Goal: Contribute content: Contribute content

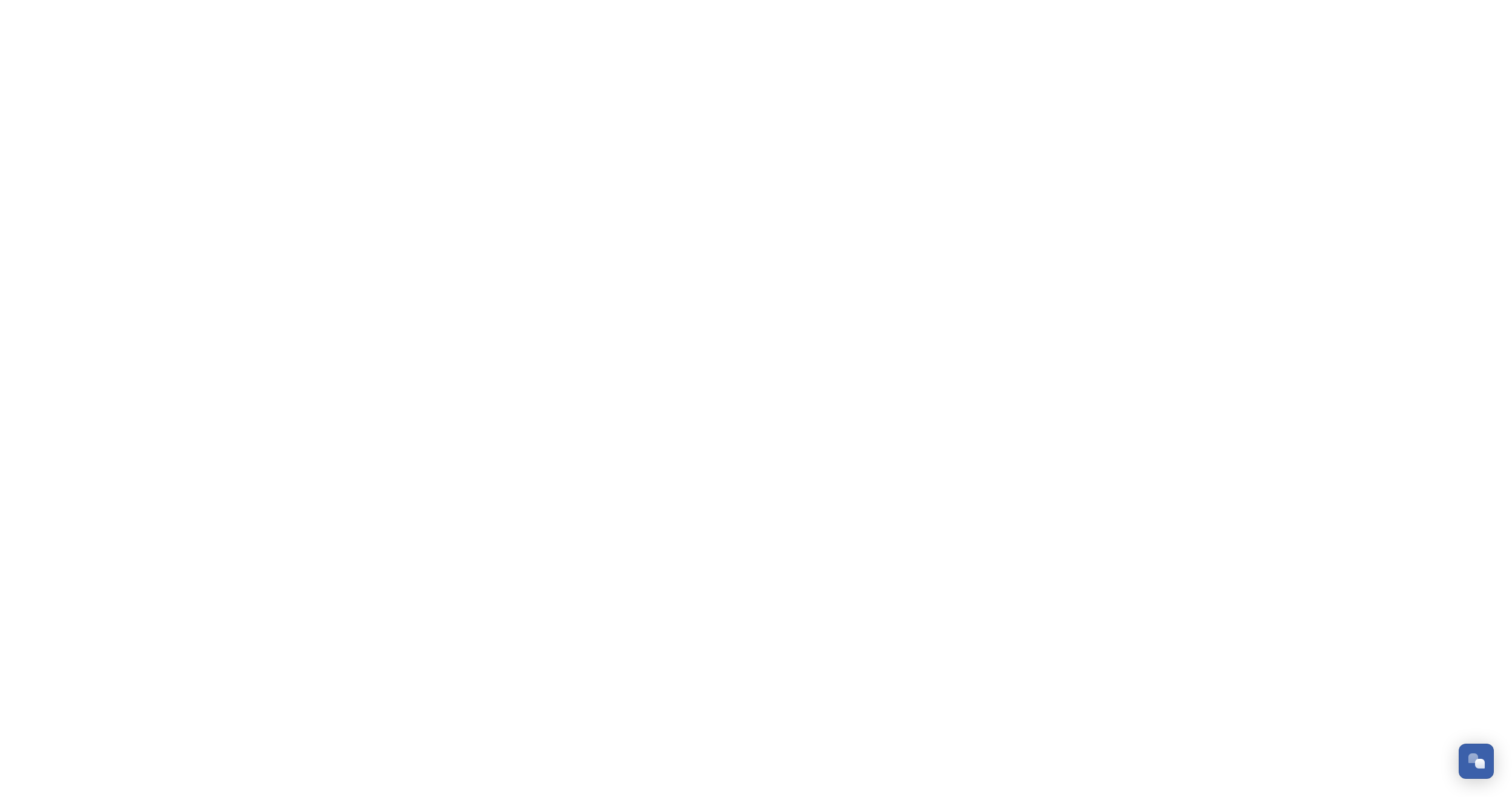
scroll to position [2065, 0]
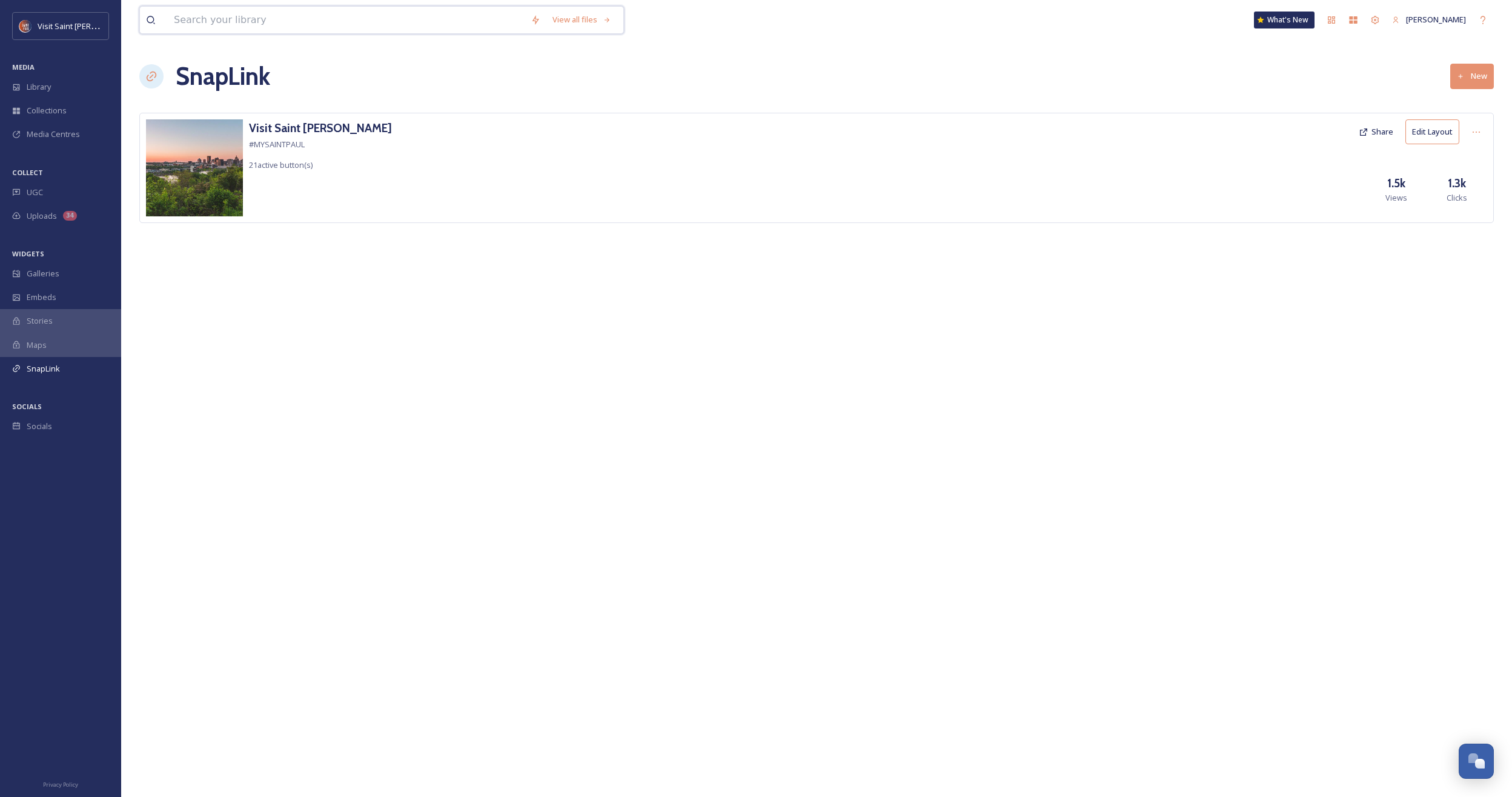
click at [218, 19] on input at bounding box center [346, 20] width 357 height 27
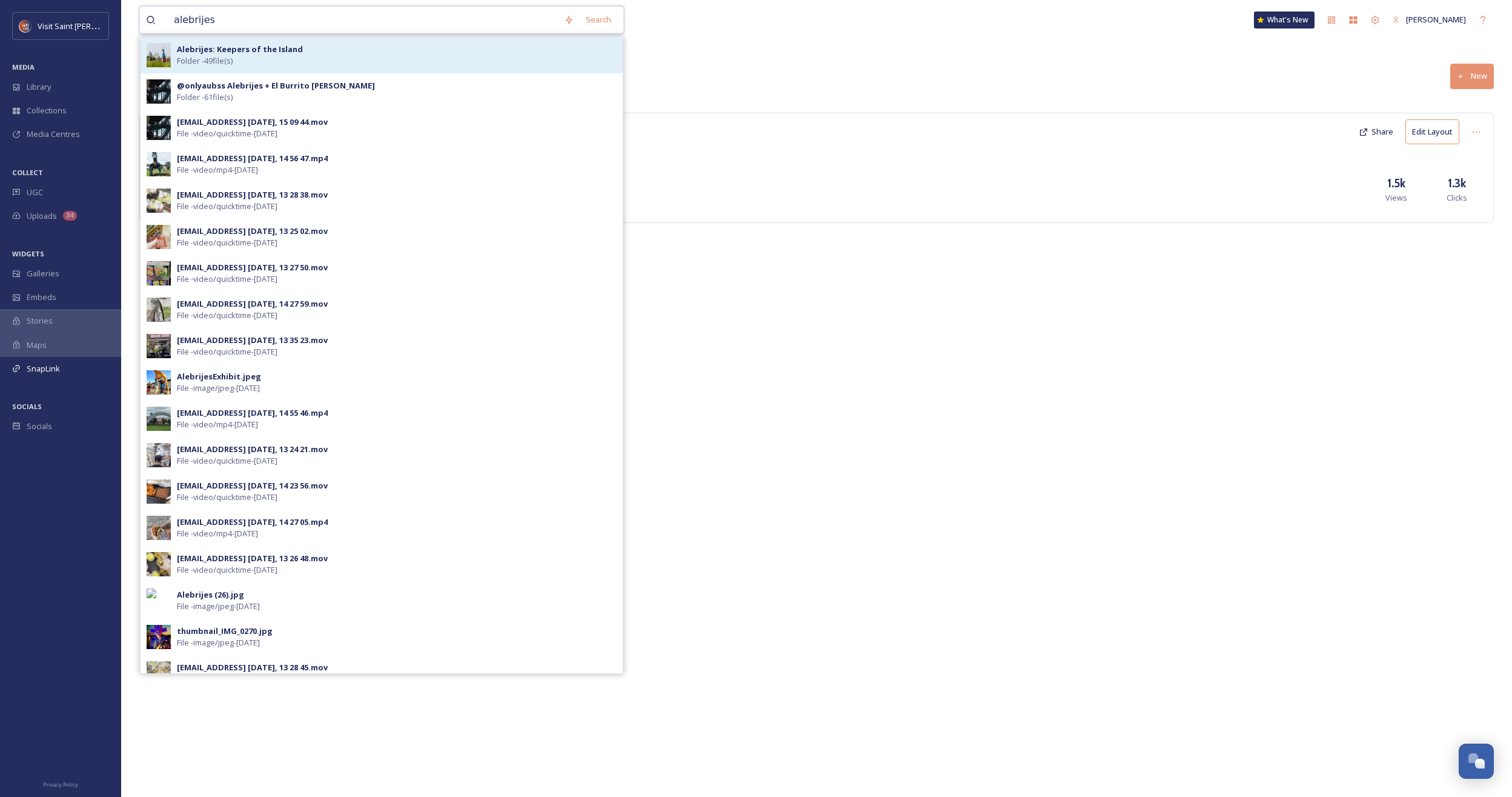
type input "alebrijes"
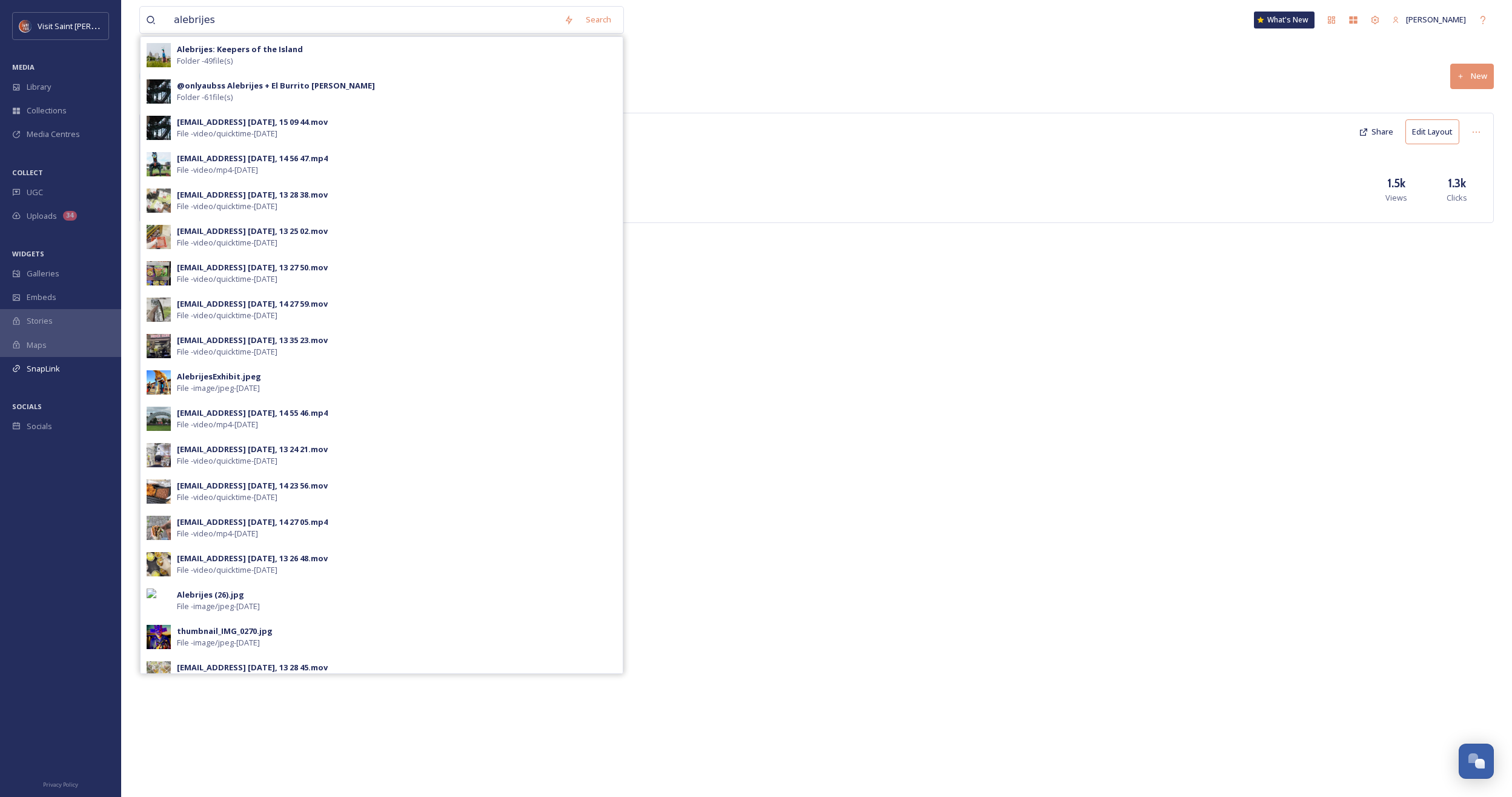
click at [224, 60] on span "Folder - 49 file(s)" at bounding box center [205, 60] width 56 height 12
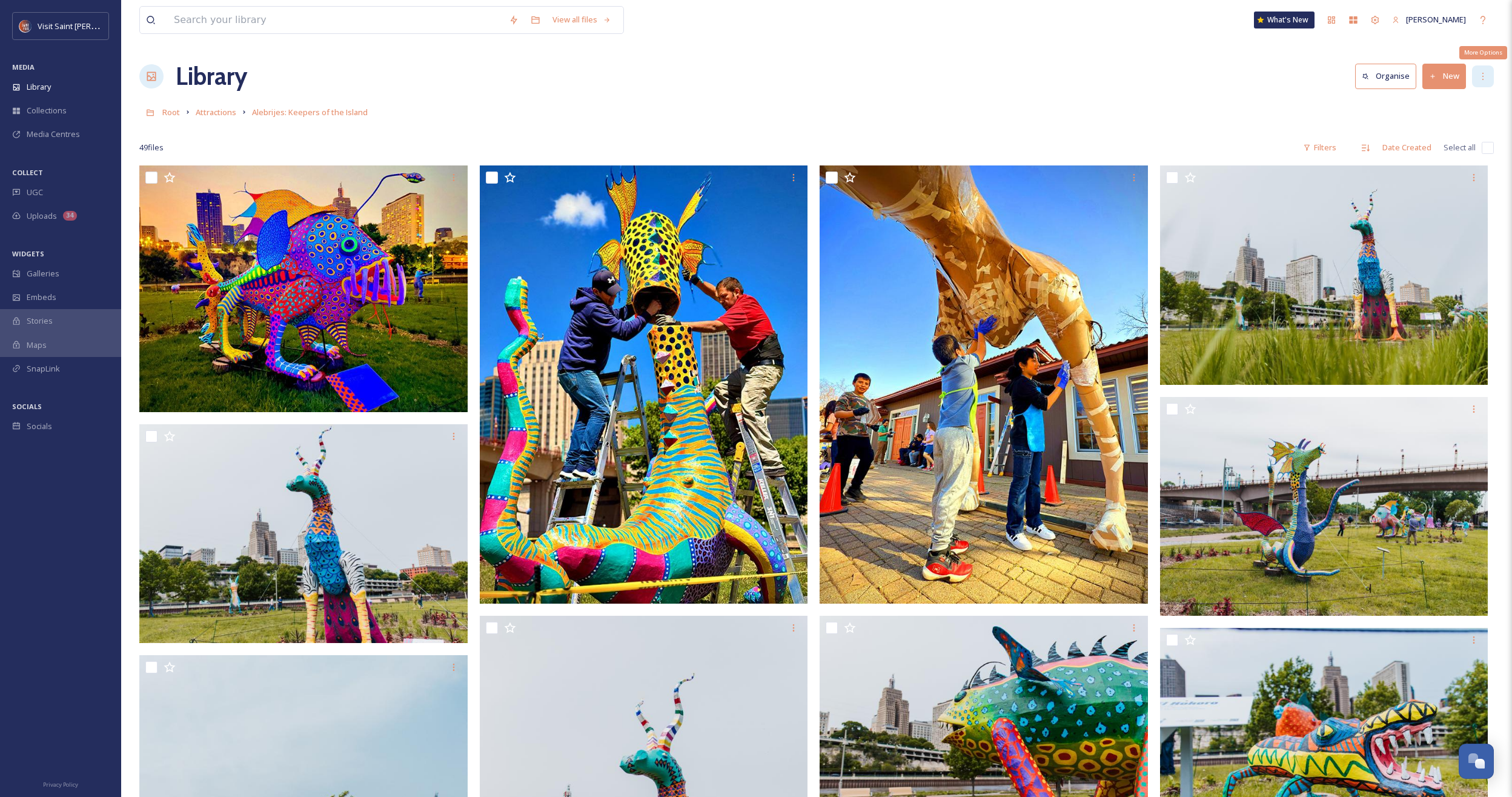
click at [887, 75] on icon at bounding box center [1483, 76] width 10 height 10
click at [887, 124] on span "Edit Folder" at bounding box center [1416, 126] width 38 height 12
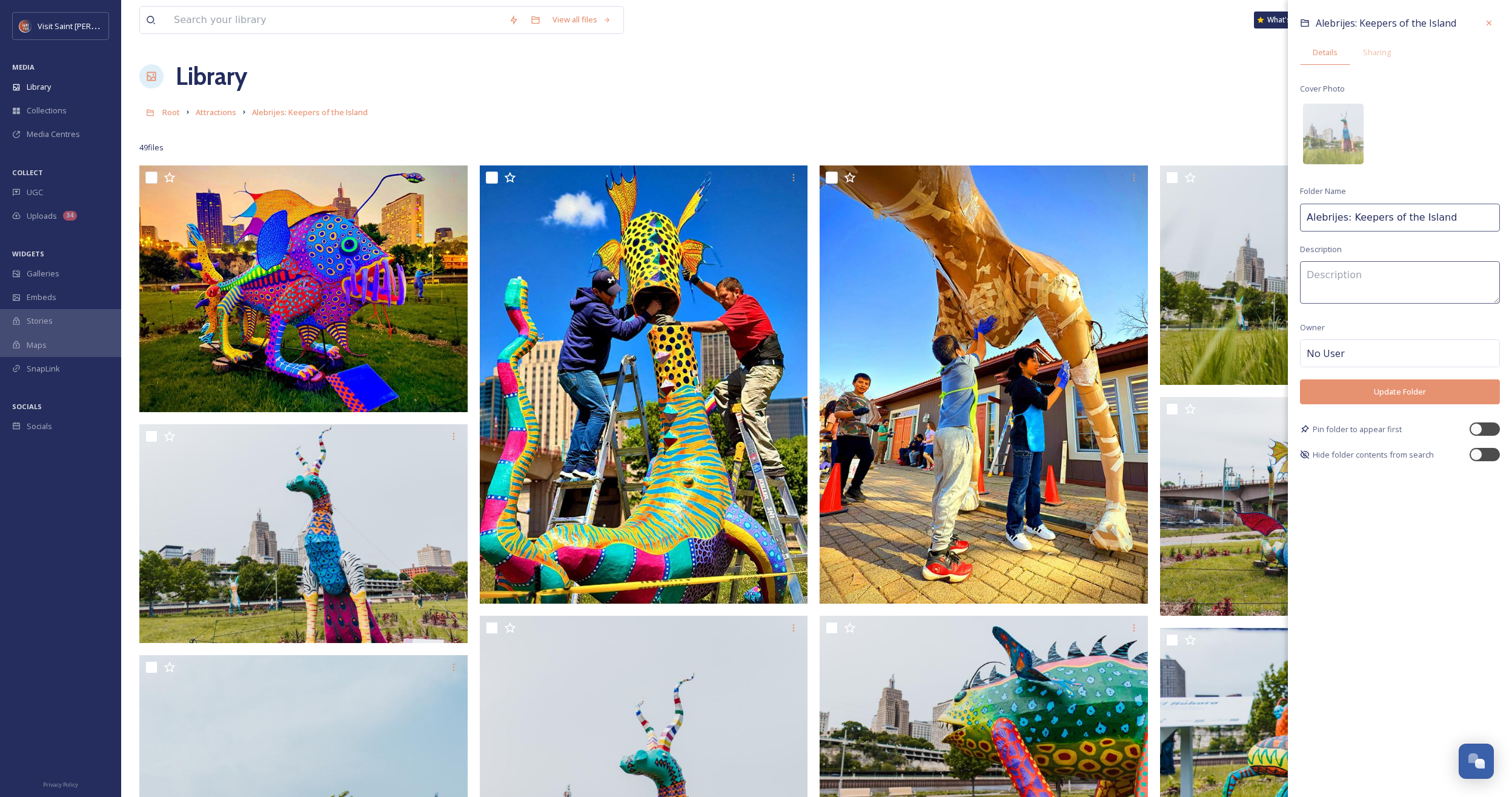
drag, startPoint x: 1394, startPoint y: 58, endPoint x: 1413, endPoint y: 79, distance: 28.3
click at [887, 58] on div "Sharing" at bounding box center [1376, 53] width 53 height 25
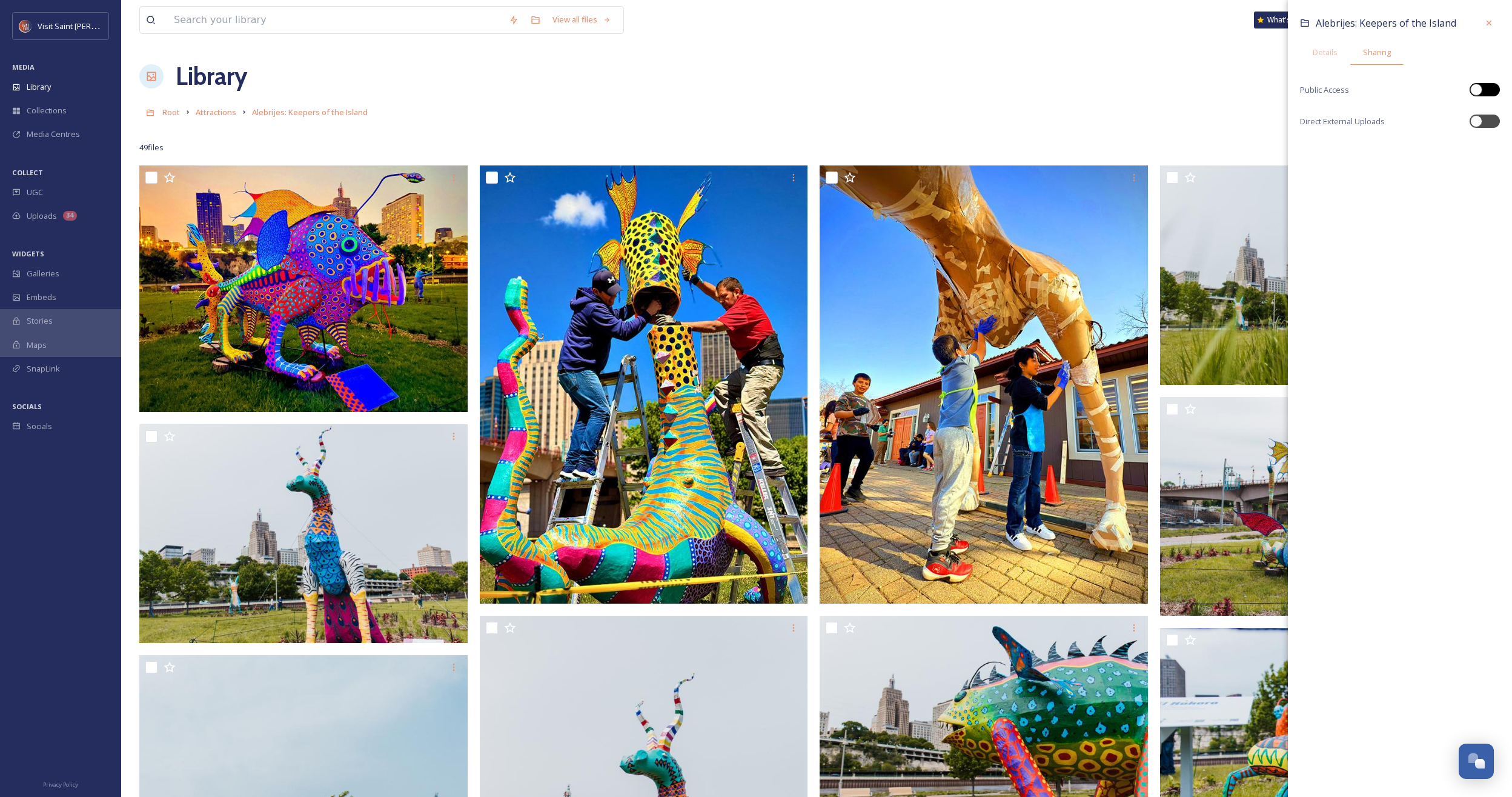
click at [887, 90] on div at bounding box center [1490, 90] width 6 height 6
checkbox input "true"
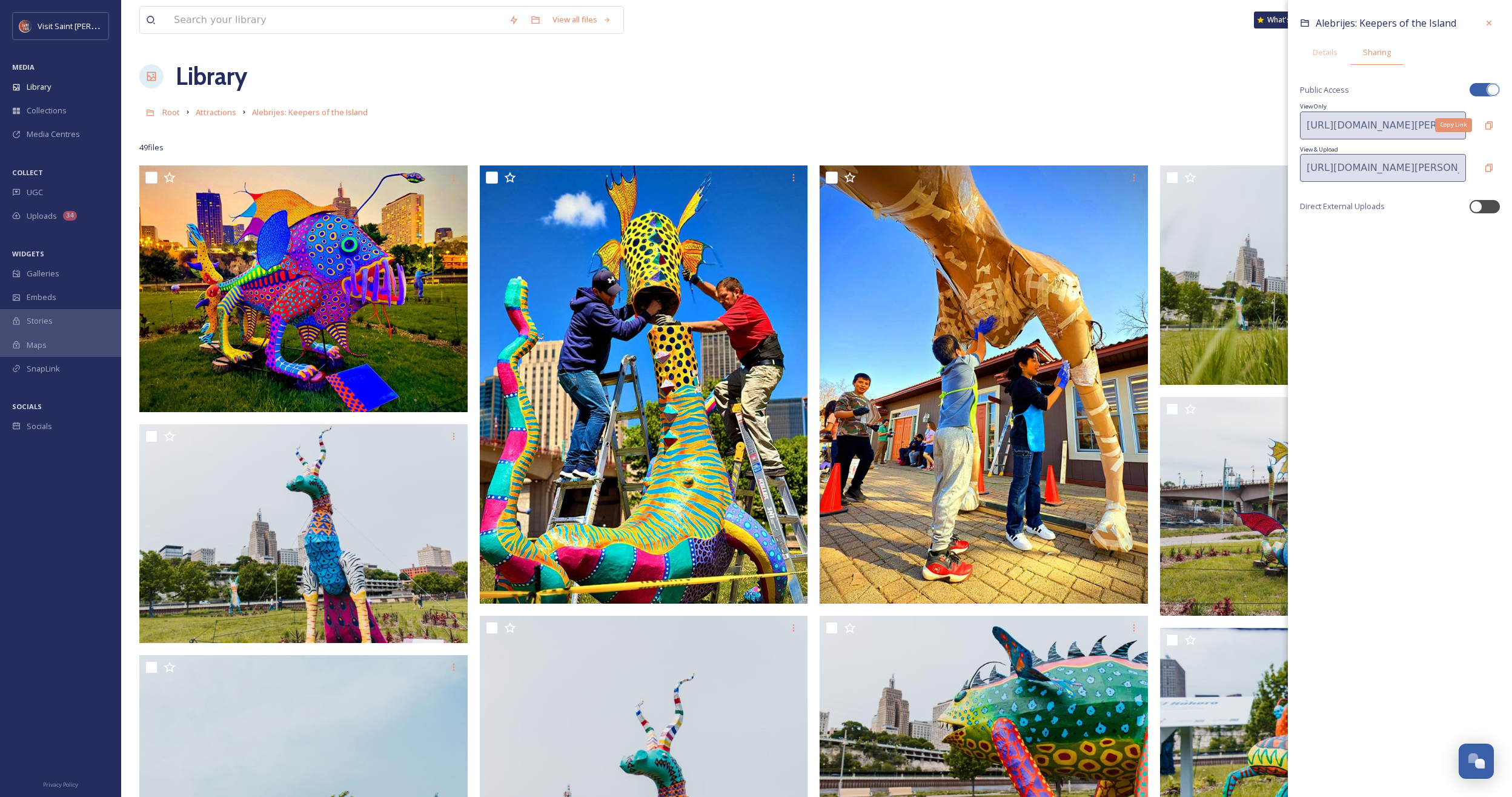
drag, startPoint x: 1486, startPoint y: 117, endPoint x: 1454, endPoint y: 137, distance: 37.7
click at [887, 117] on div "Copy Link" at bounding box center [1489, 125] width 22 height 22
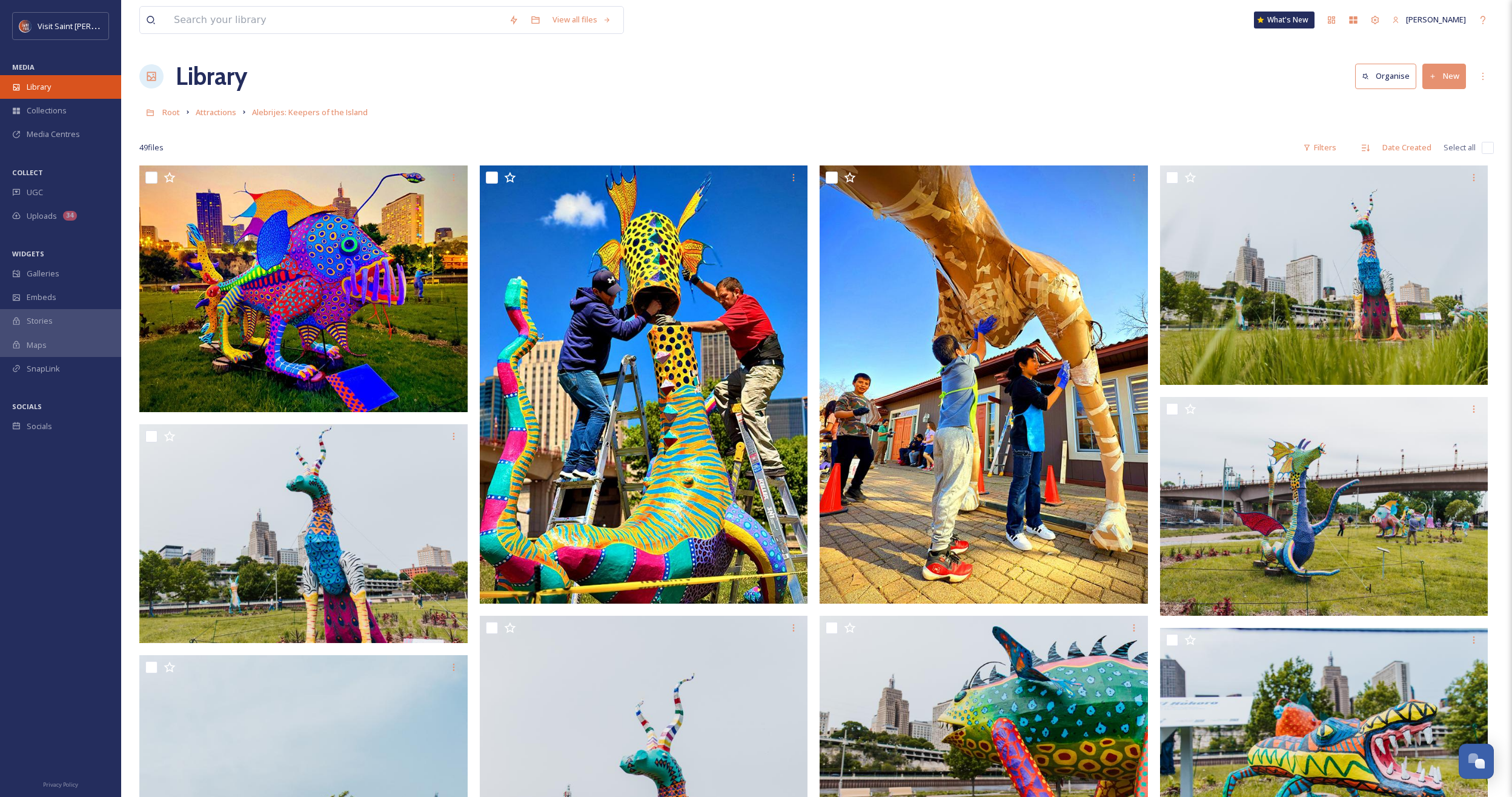
click at [33, 92] on span "Library" at bounding box center [39, 86] width 24 height 12
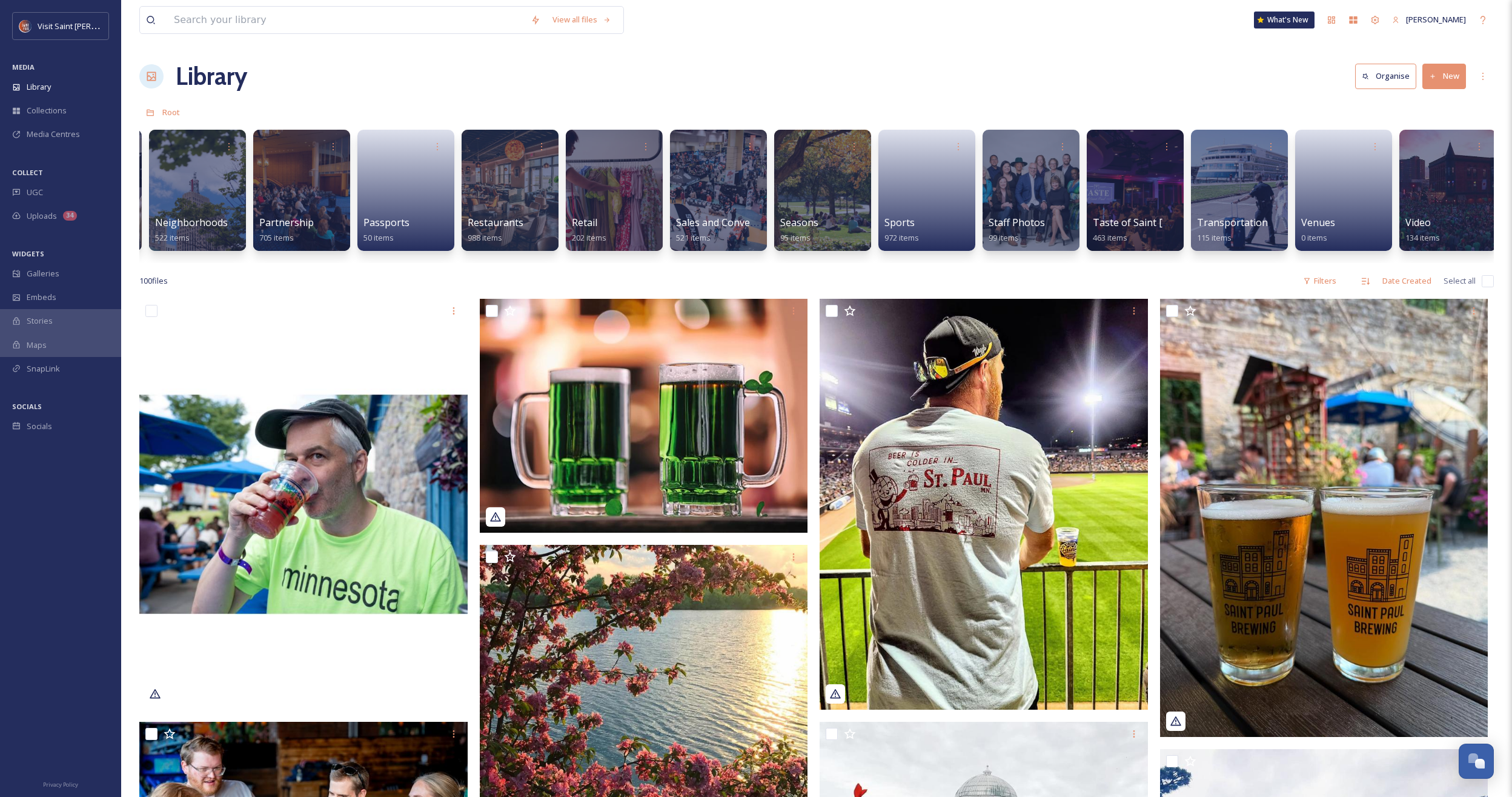
scroll to position [0, 1250]
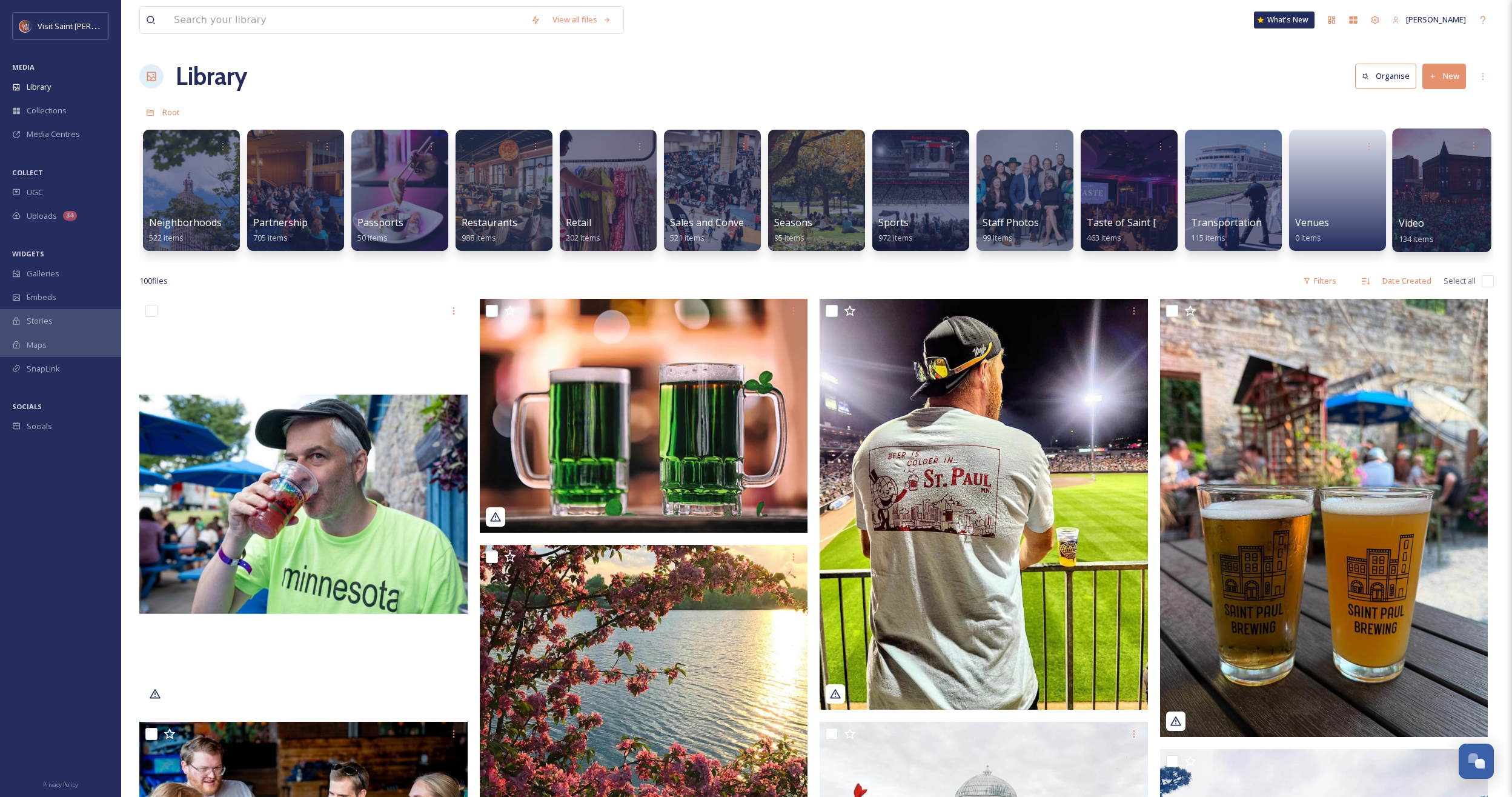
click at [887, 208] on div at bounding box center [1441, 190] width 99 height 124
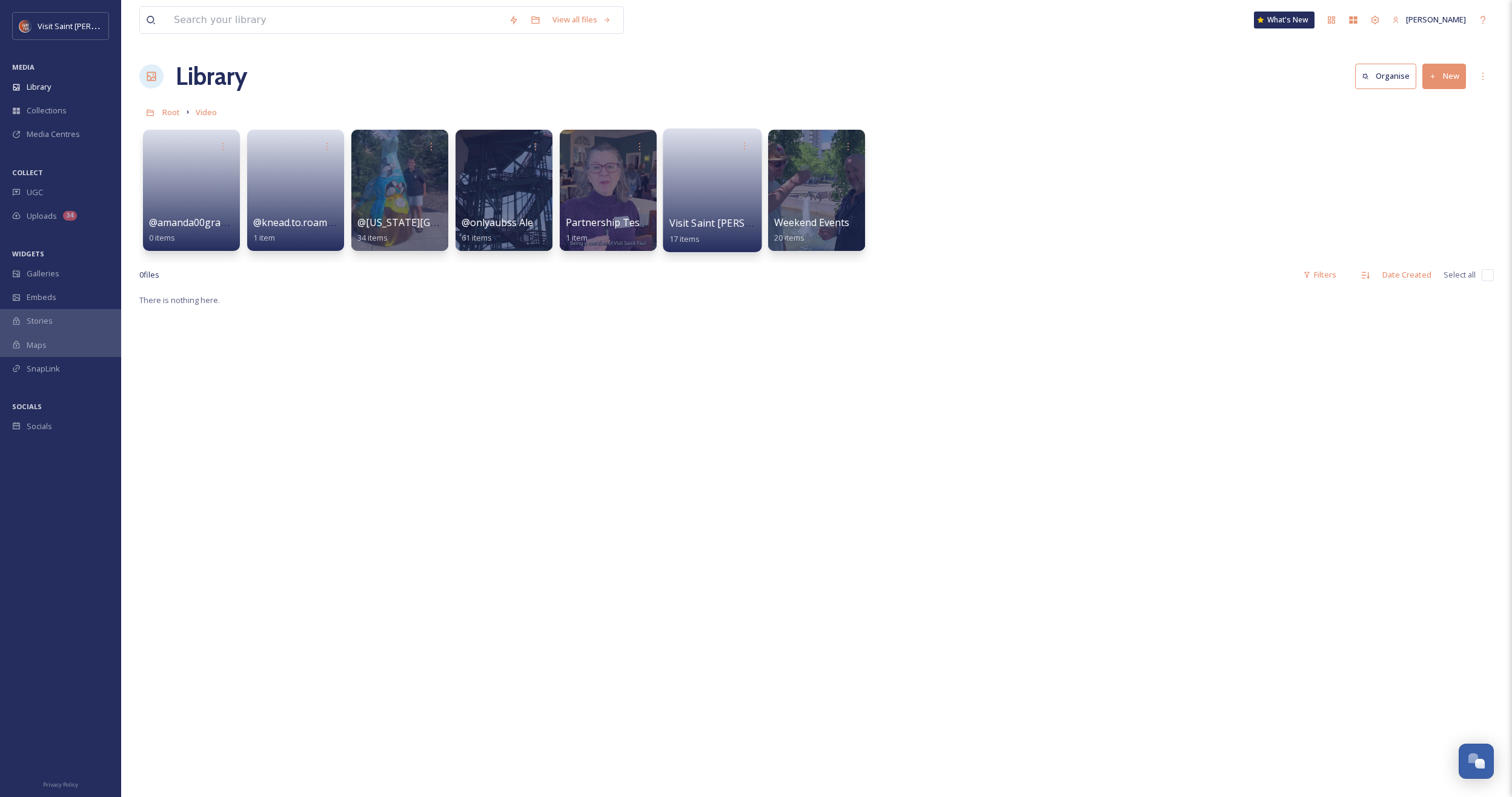
click at [712, 195] on link at bounding box center [712, 186] width 86 height 59
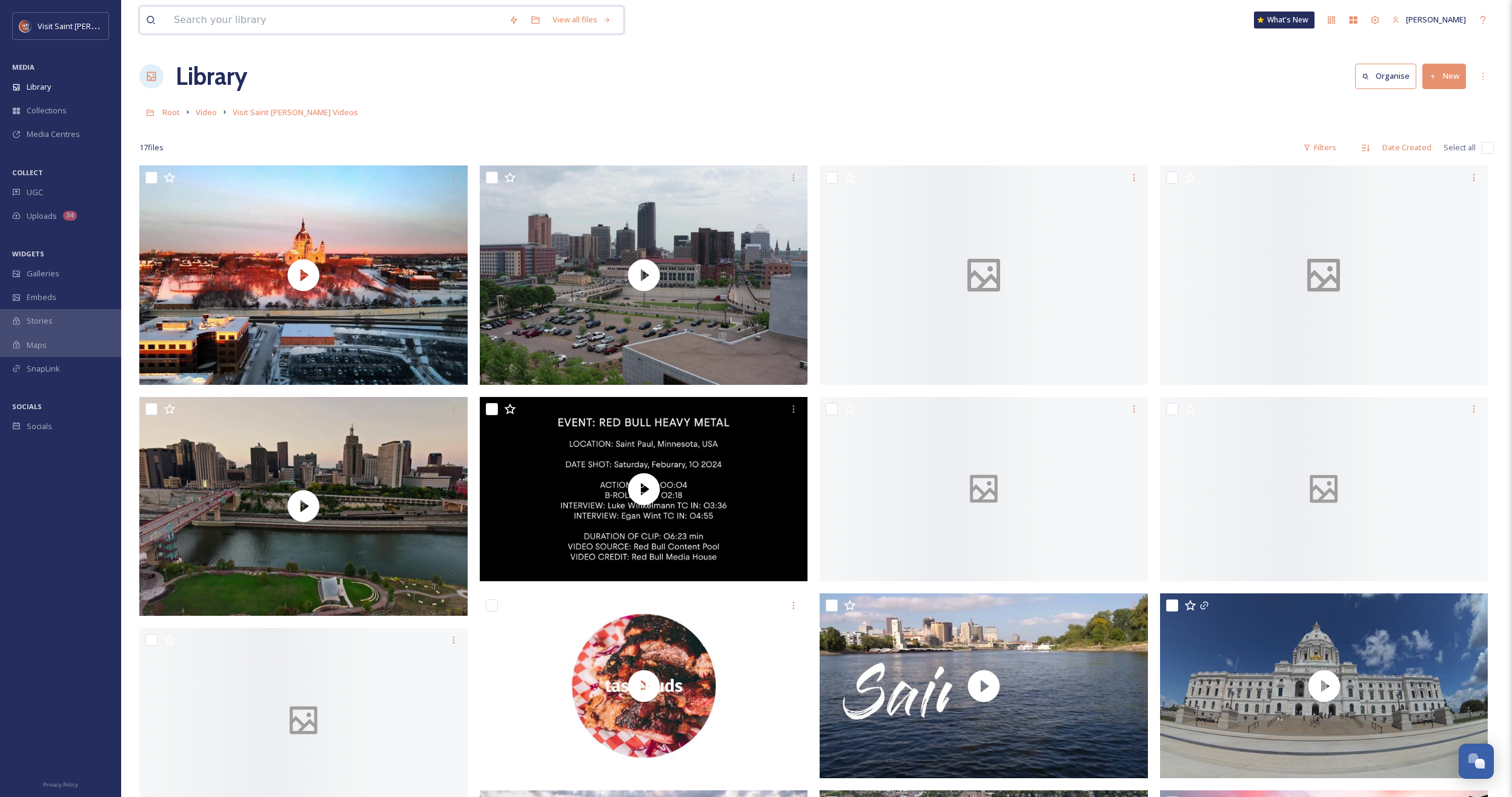
click at [328, 20] on input at bounding box center [335, 20] width 335 height 27
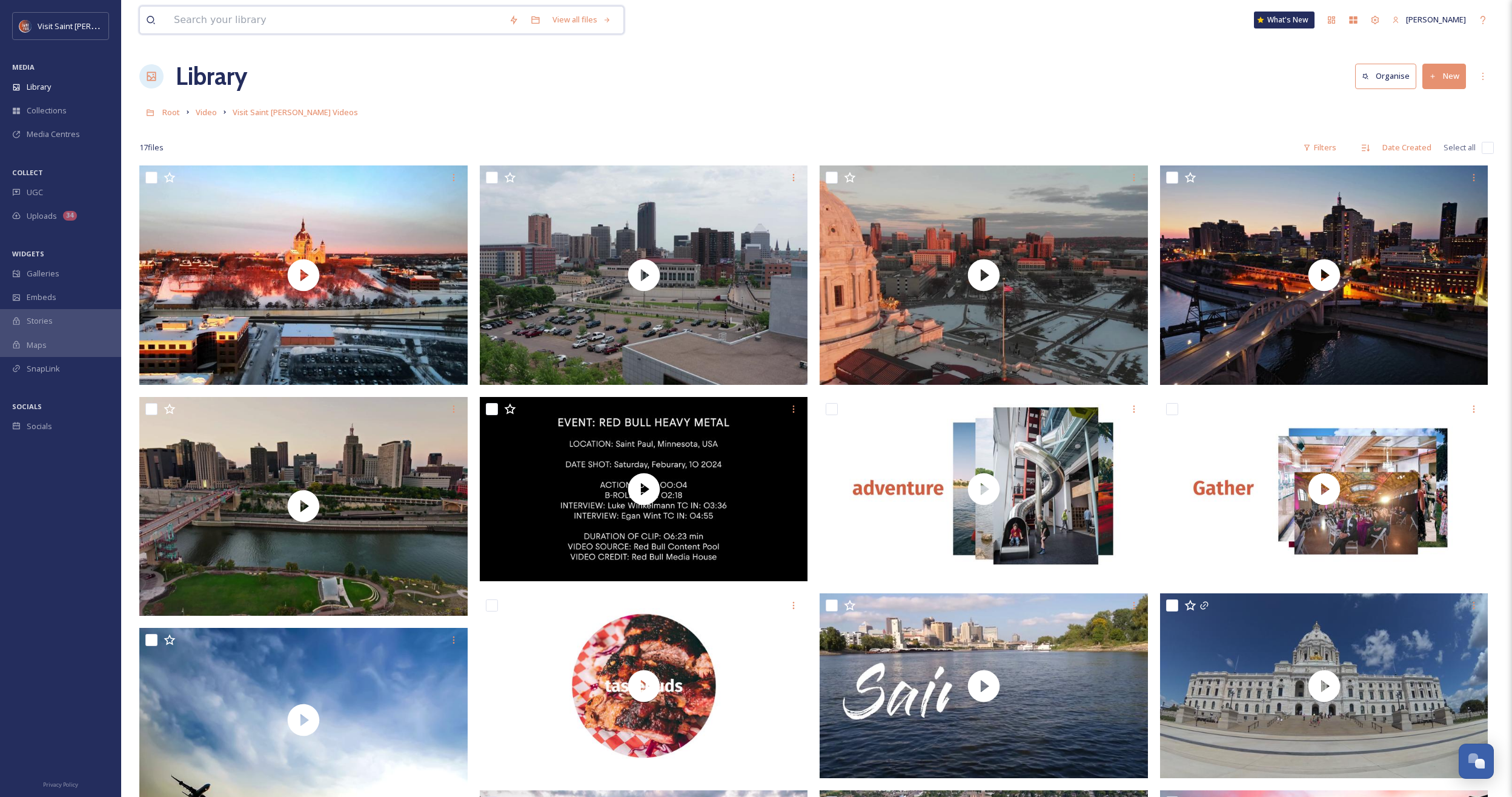
click at [324, 18] on input at bounding box center [335, 20] width 335 height 27
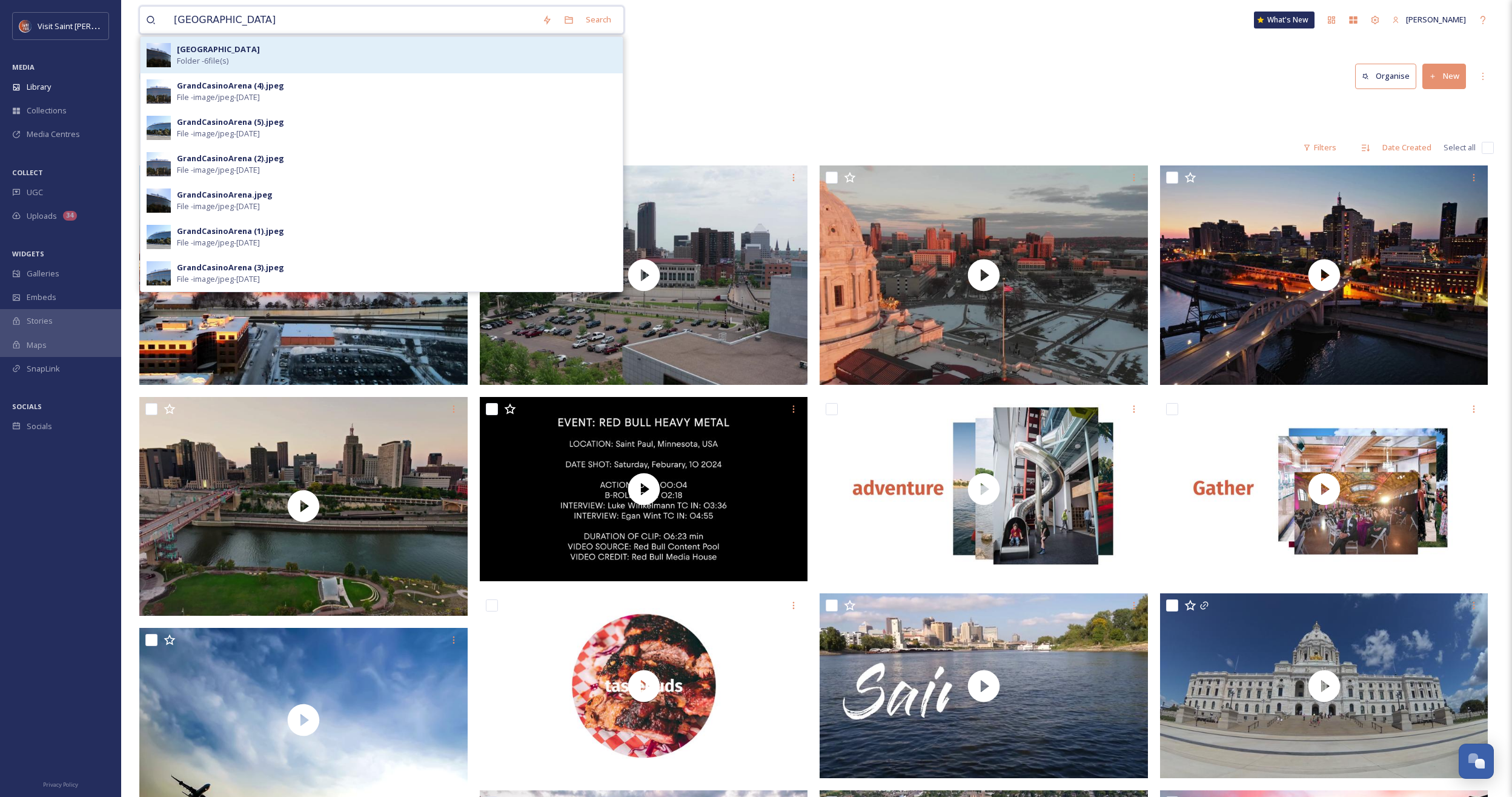
type input "grand casino arena"
click at [269, 51] on div "Grand Casino Arena Folder - 6 file(s)" at bounding box center [397, 56] width 440 height 23
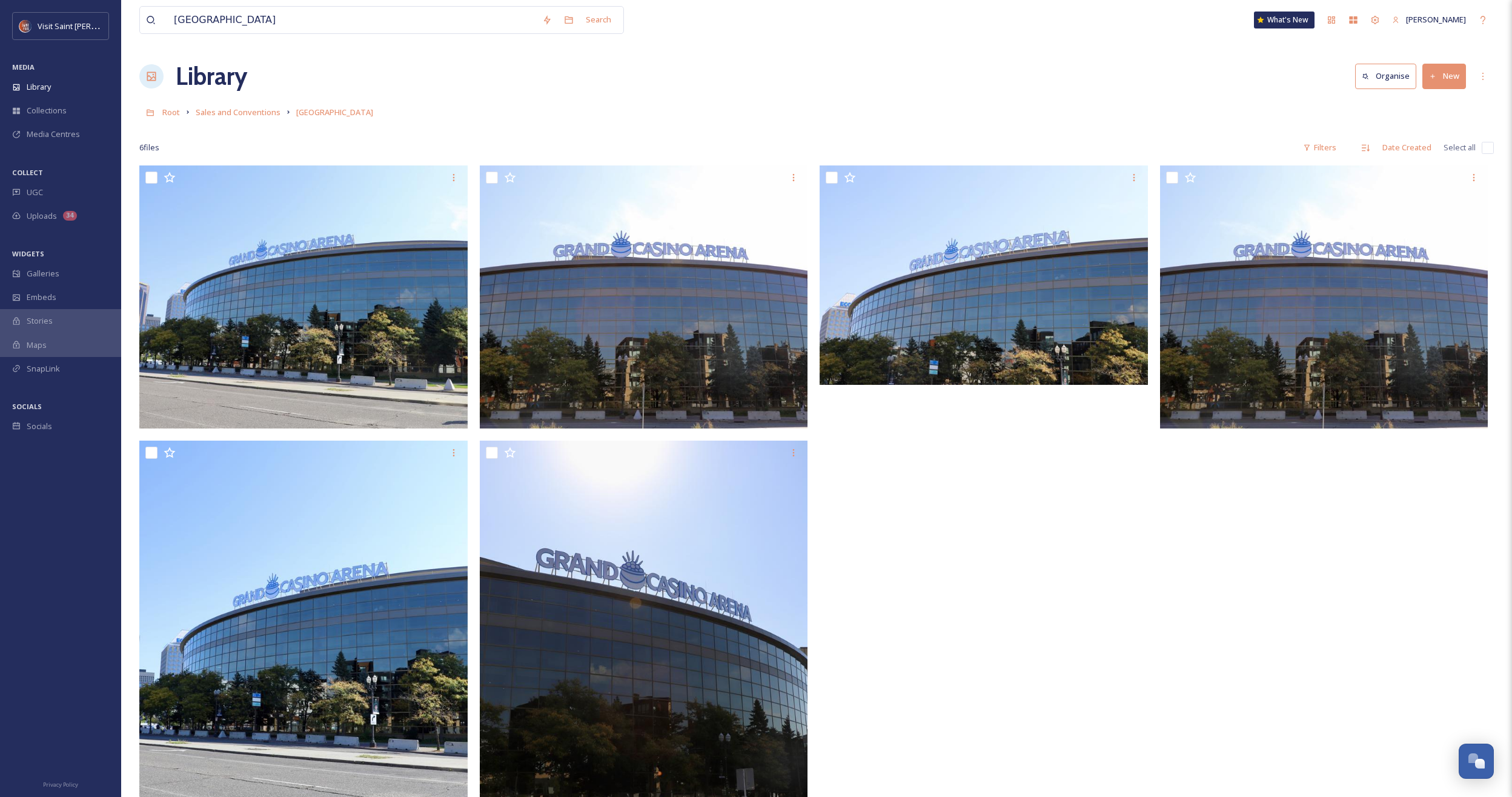
drag, startPoint x: 1217, startPoint y: 71, endPoint x: 1310, endPoint y: 90, distance: 94.9
click at [887, 72] on div "Library Organise New" at bounding box center [817, 76] width 1355 height 36
click at [887, 82] on button "New" at bounding box center [1444, 76] width 44 height 25
click at [887, 107] on span "File Upload" at bounding box center [1439, 104] width 40 height 12
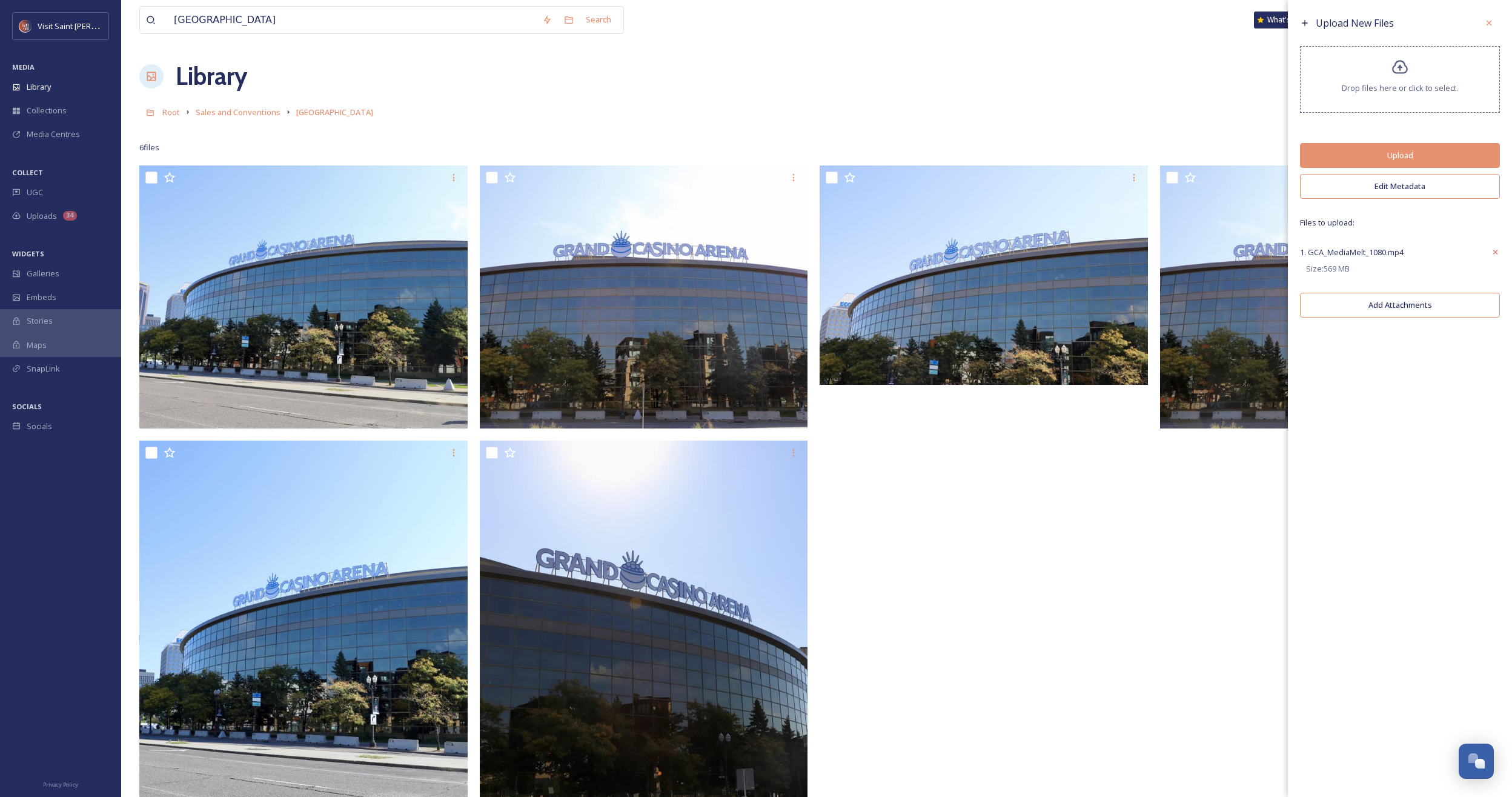
click at [887, 191] on button "Edit Metadata" at bounding box center [1399, 186] width 200 height 25
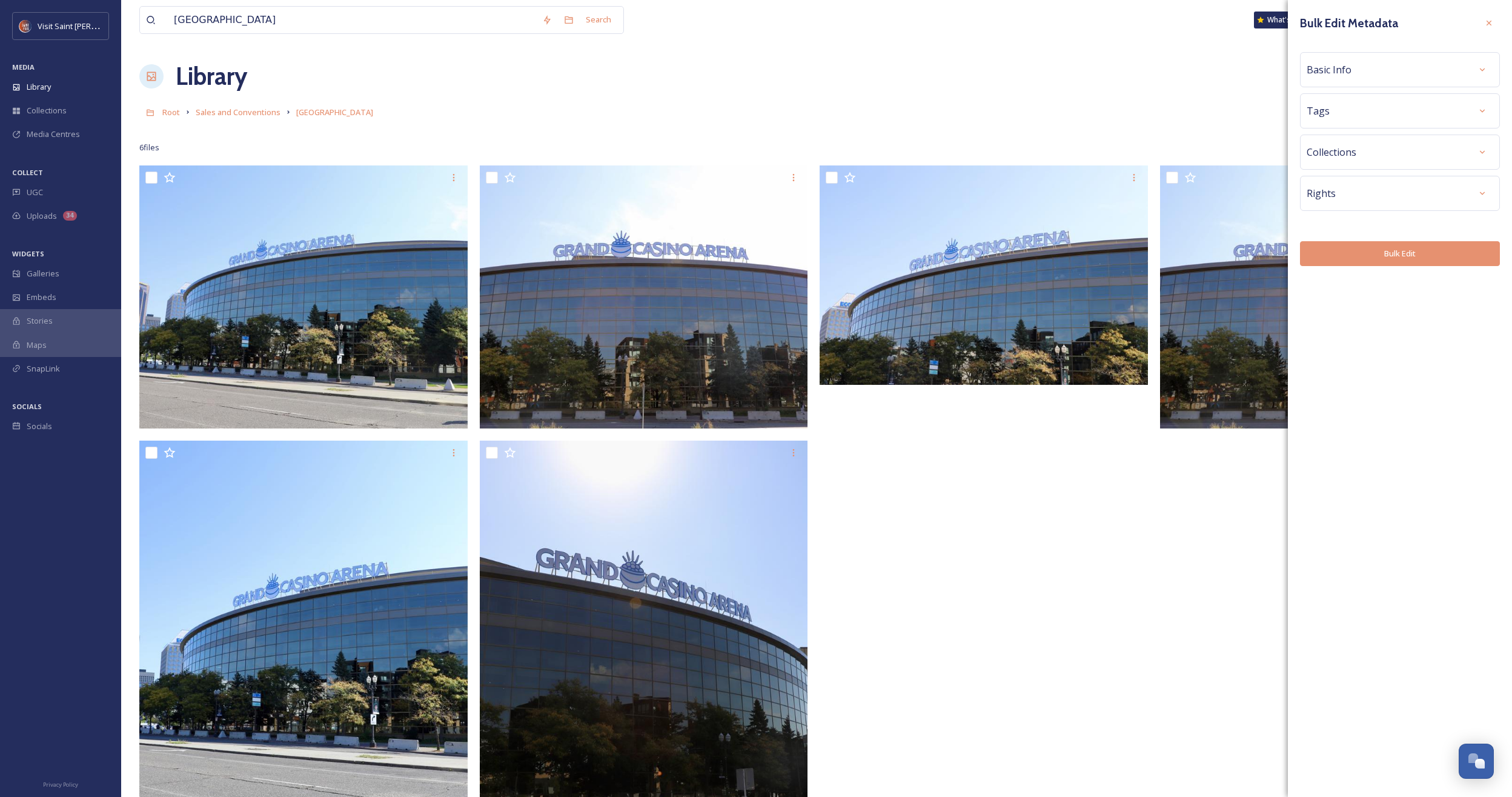
click at [887, 66] on div "Basic Info" at bounding box center [1400, 70] width 187 height 22
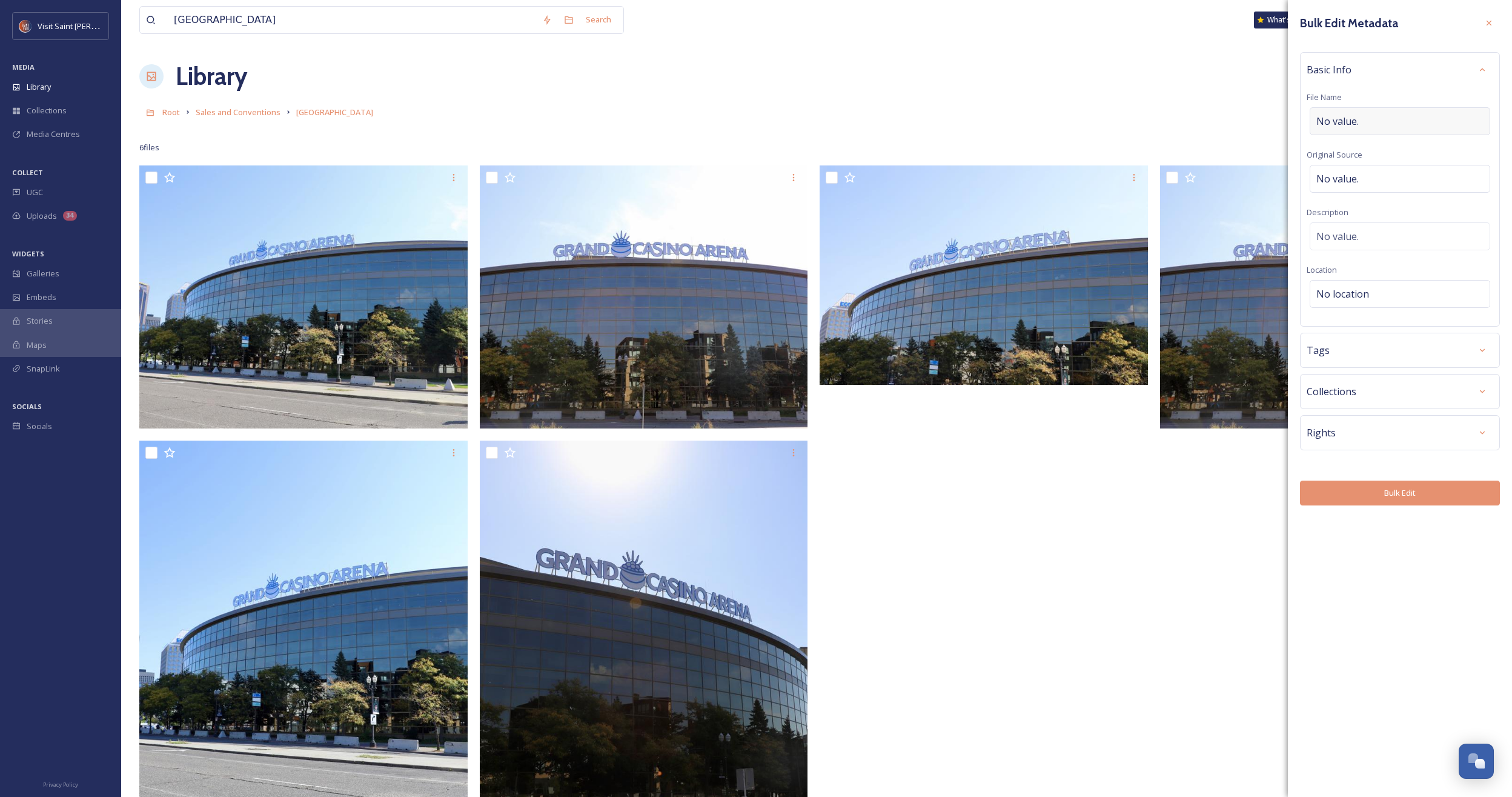
click at [887, 128] on div "No value." at bounding box center [1400, 121] width 181 height 28
type input "GrandCasinoArenaVideo"
click at [887, 427] on div at bounding box center [1482, 432] width 22 height 22
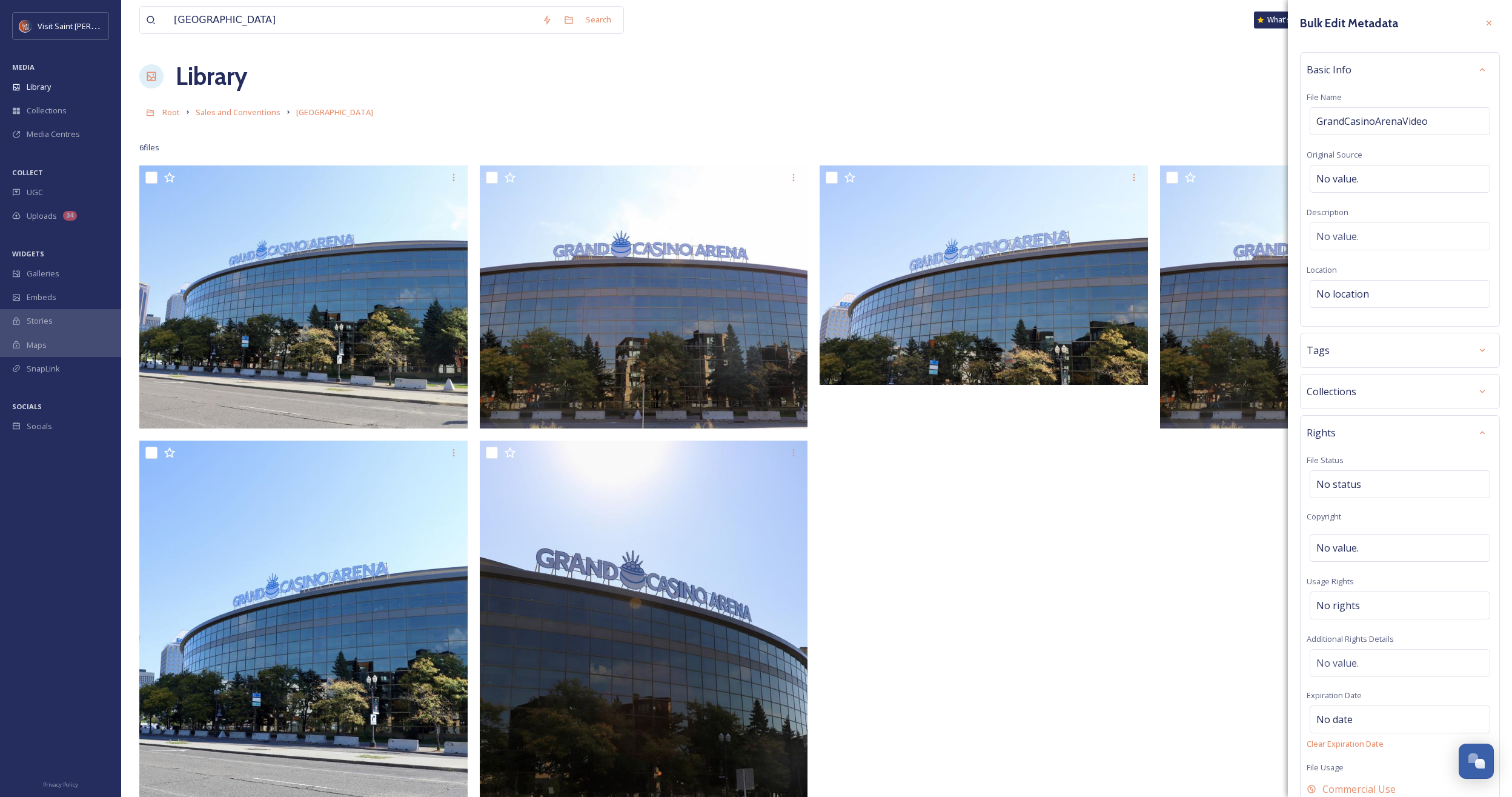
scroll to position [73, 0]
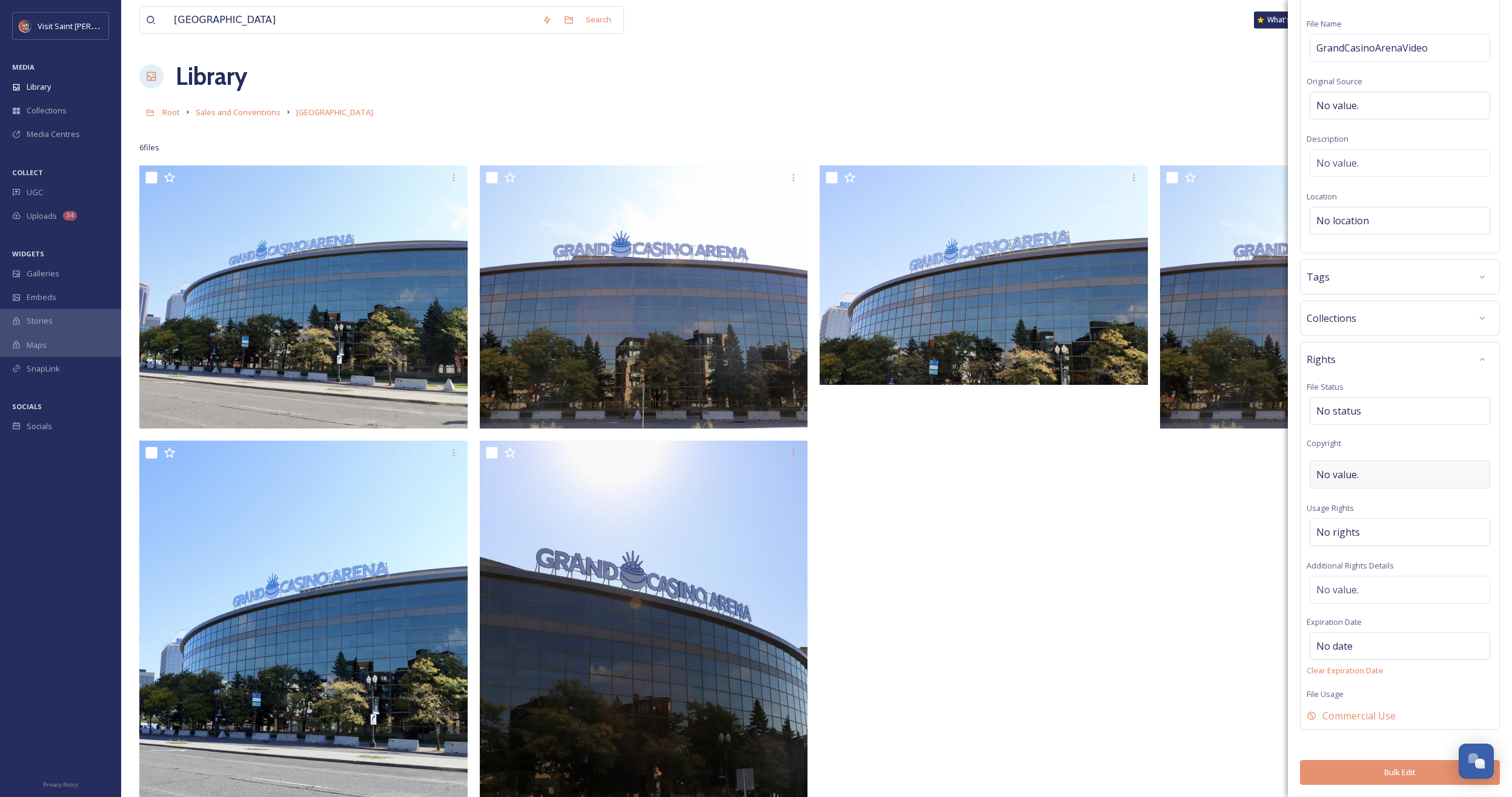
click at [887, 480] on div "No value." at bounding box center [1400, 474] width 181 height 28
click at [887, 480] on div "No value." at bounding box center [1400, 477] width 181 height 28
type input "[US_STATE] Wild"
click at [887, 388] on div "Rights File Status No status Copyright ©Minnesota Wild Usage Rights No rights A…" at bounding box center [1399, 539] width 200 height 388
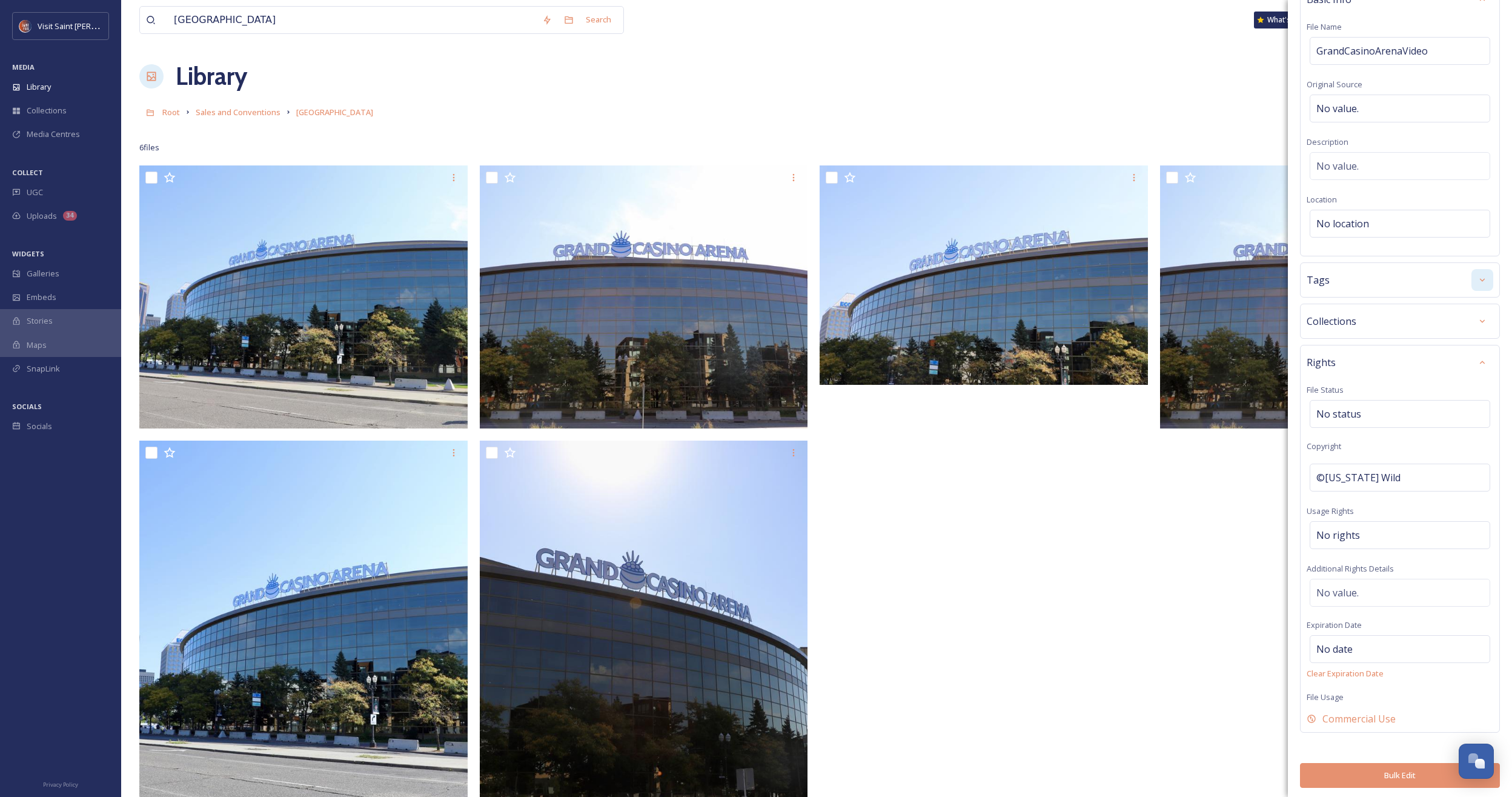
click at [887, 360] on div at bounding box center [1482, 362] width 22 height 22
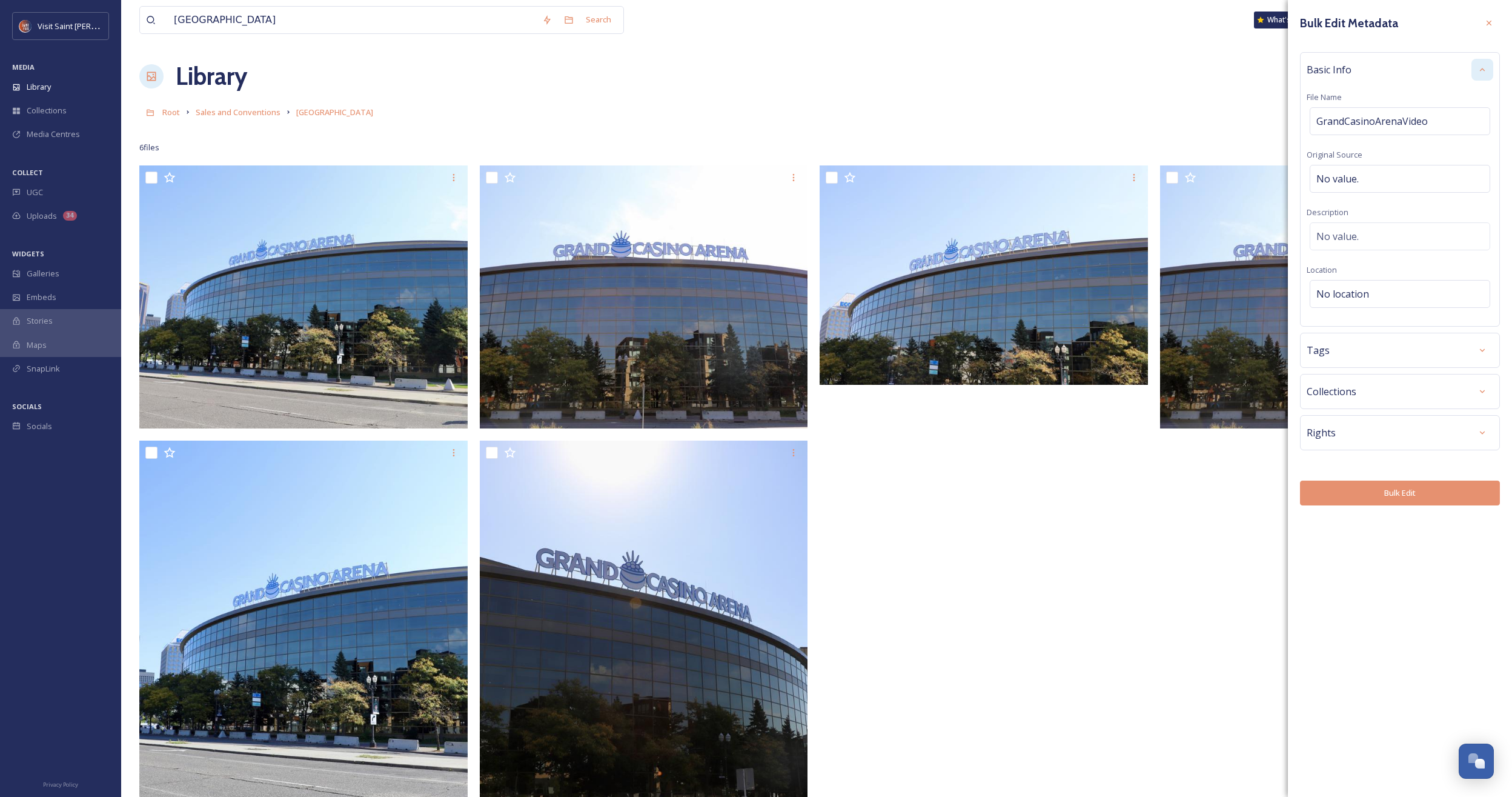
click at [887, 70] on icon at bounding box center [1482, 70] width 10 height 10
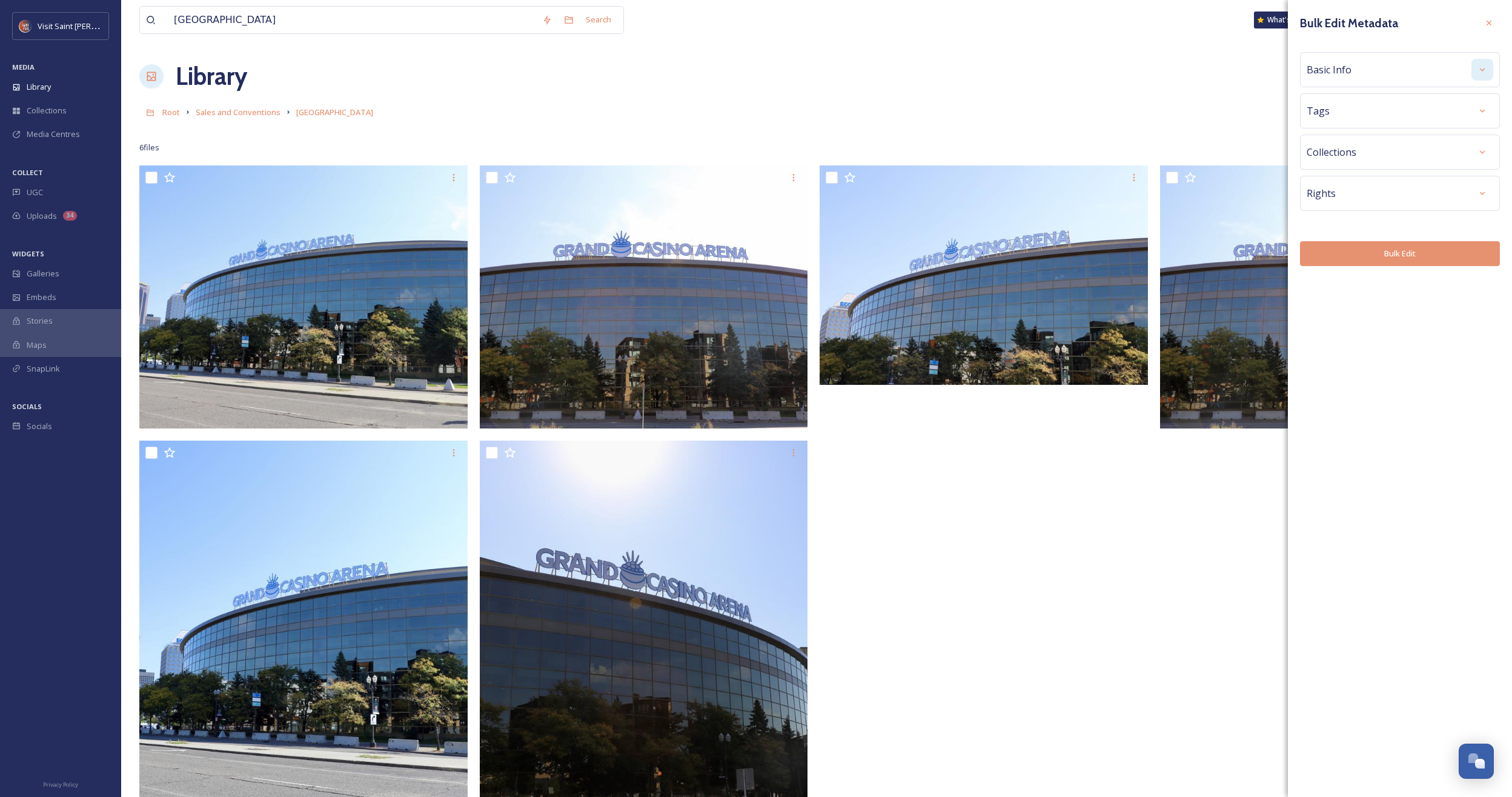
click at [887, 251] on button "Bulk Edit" at bounding box center [1399, 253] width 200 height 25
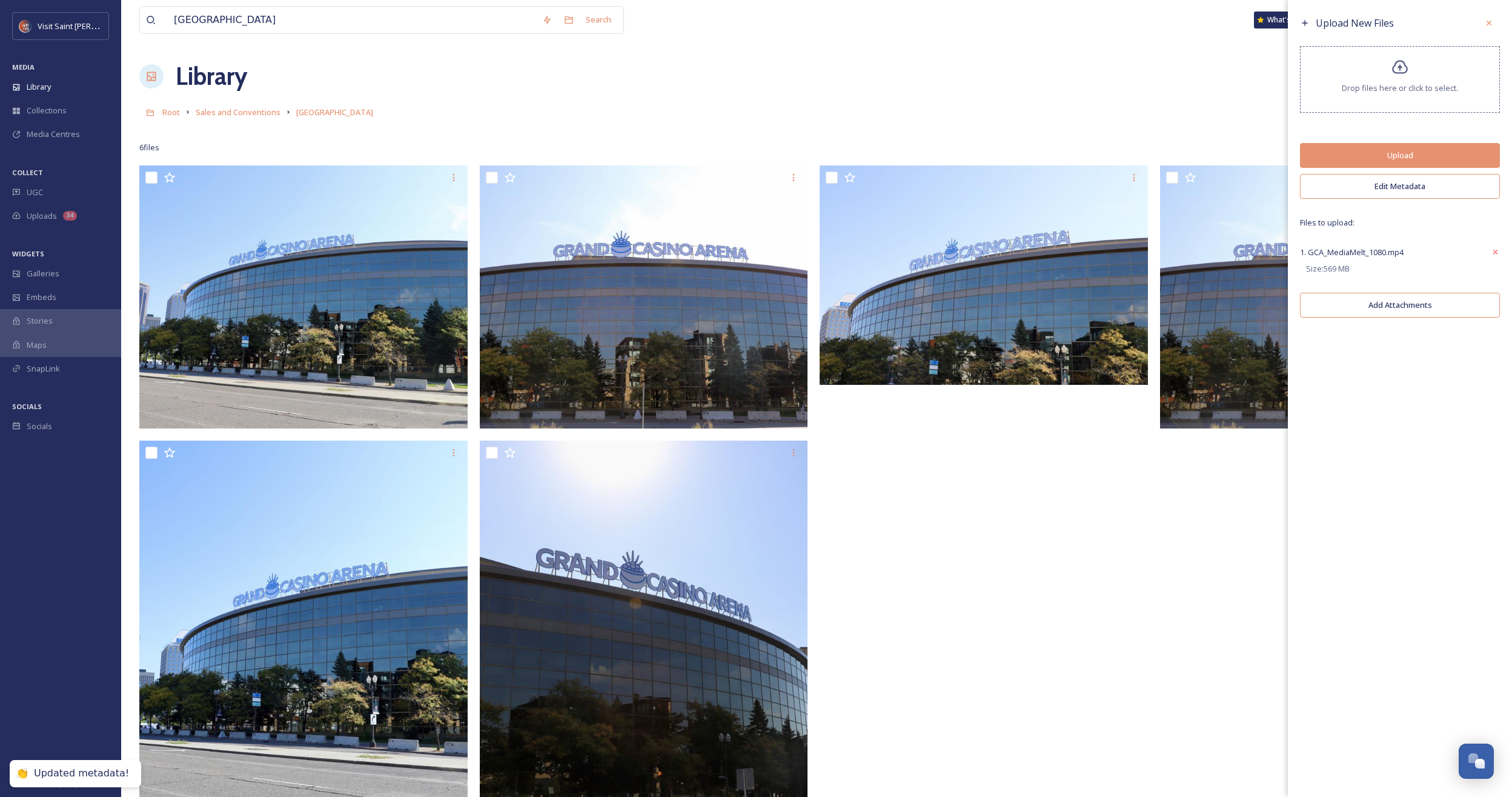
click at [887, 153] on button "Upload" at bounding box center [1399, 155] width 200 height 25
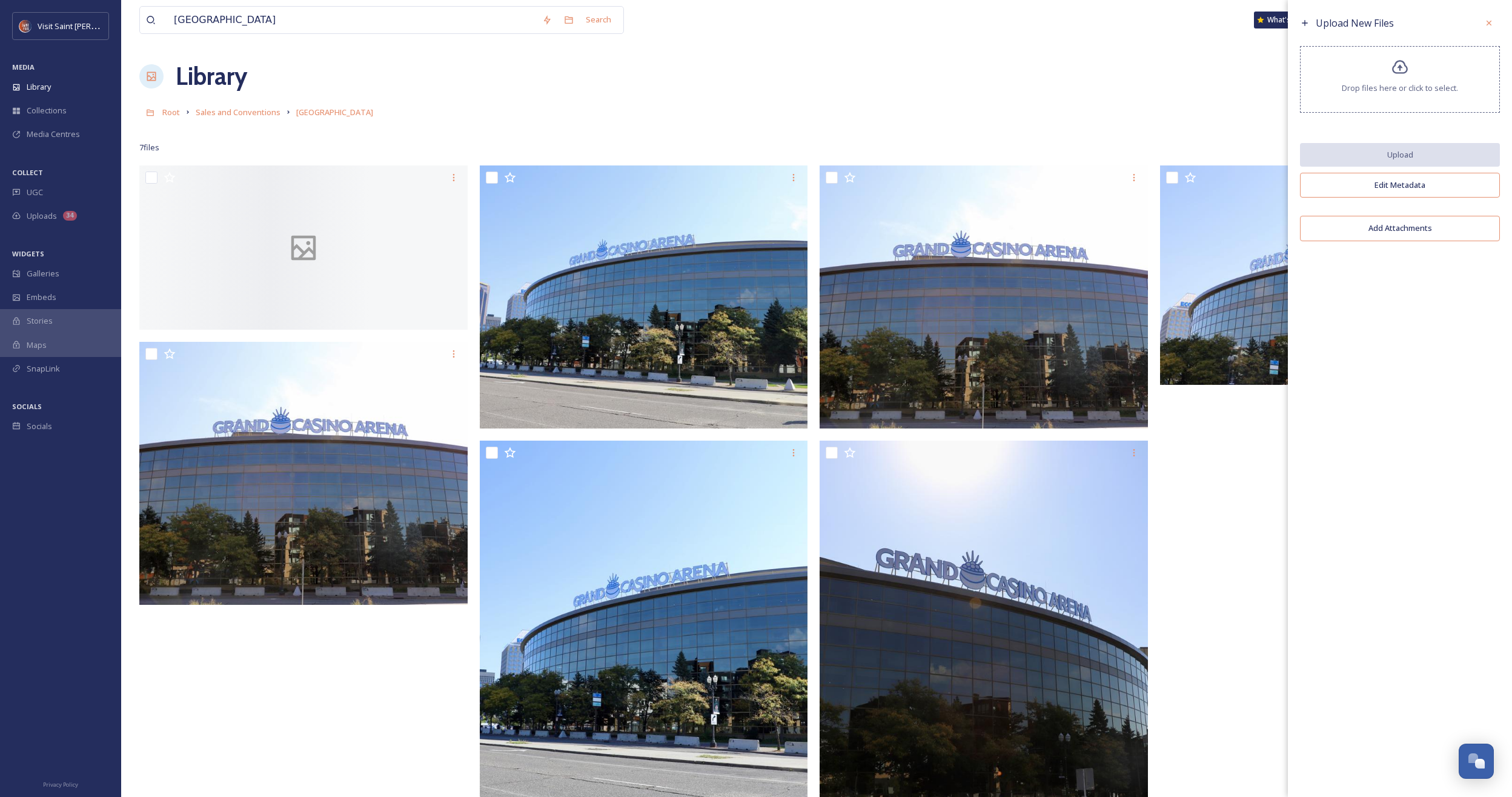
click at [576, 115] on div "Root Sales and Conventions Grand Casino Arena" at bounding box center [817, 112] width 1355 height 23
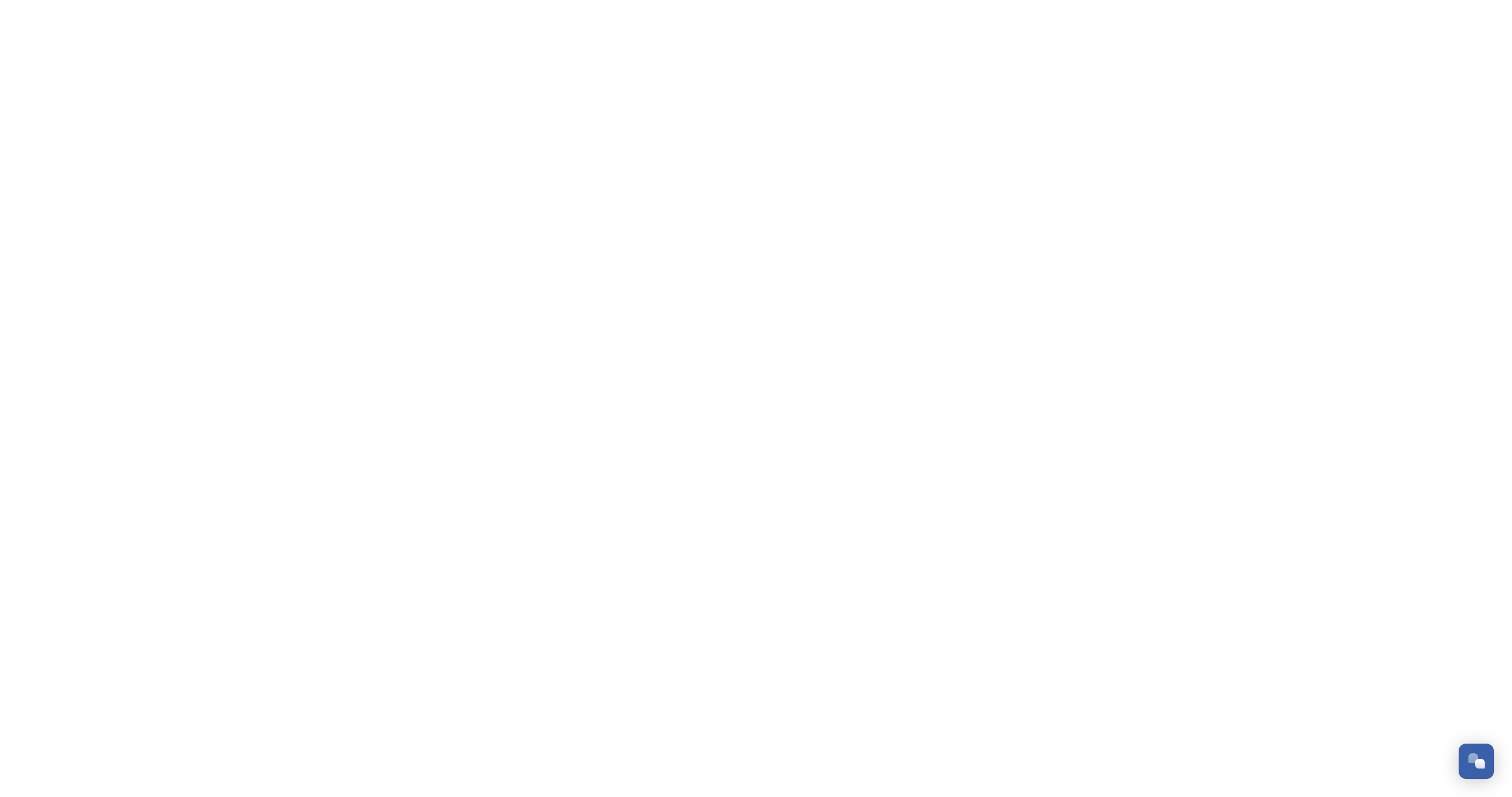
scroll to position [2065, 0]
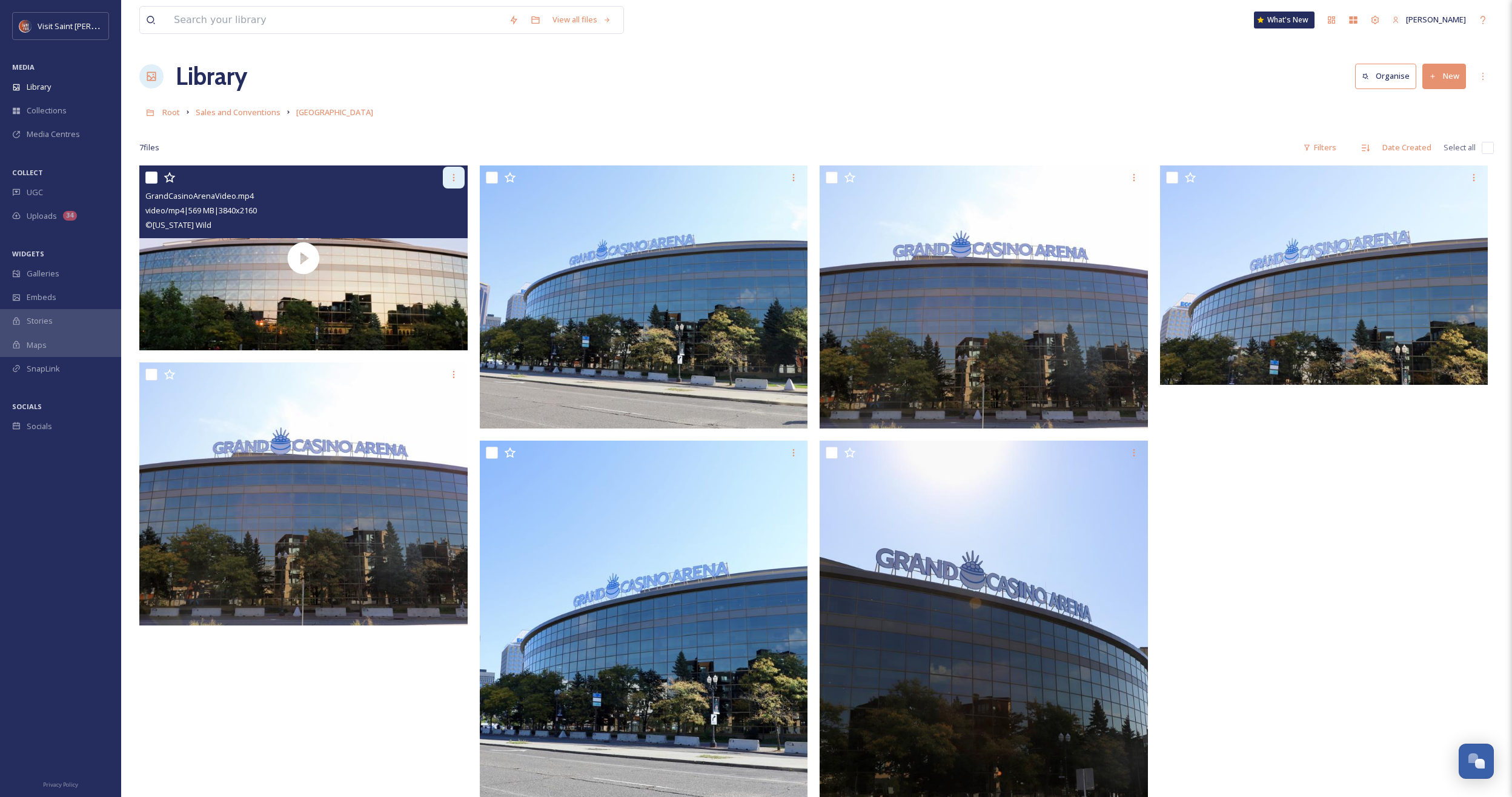
click at [452, 178] on icon at bounding box center [453, 177] width 2 height 7
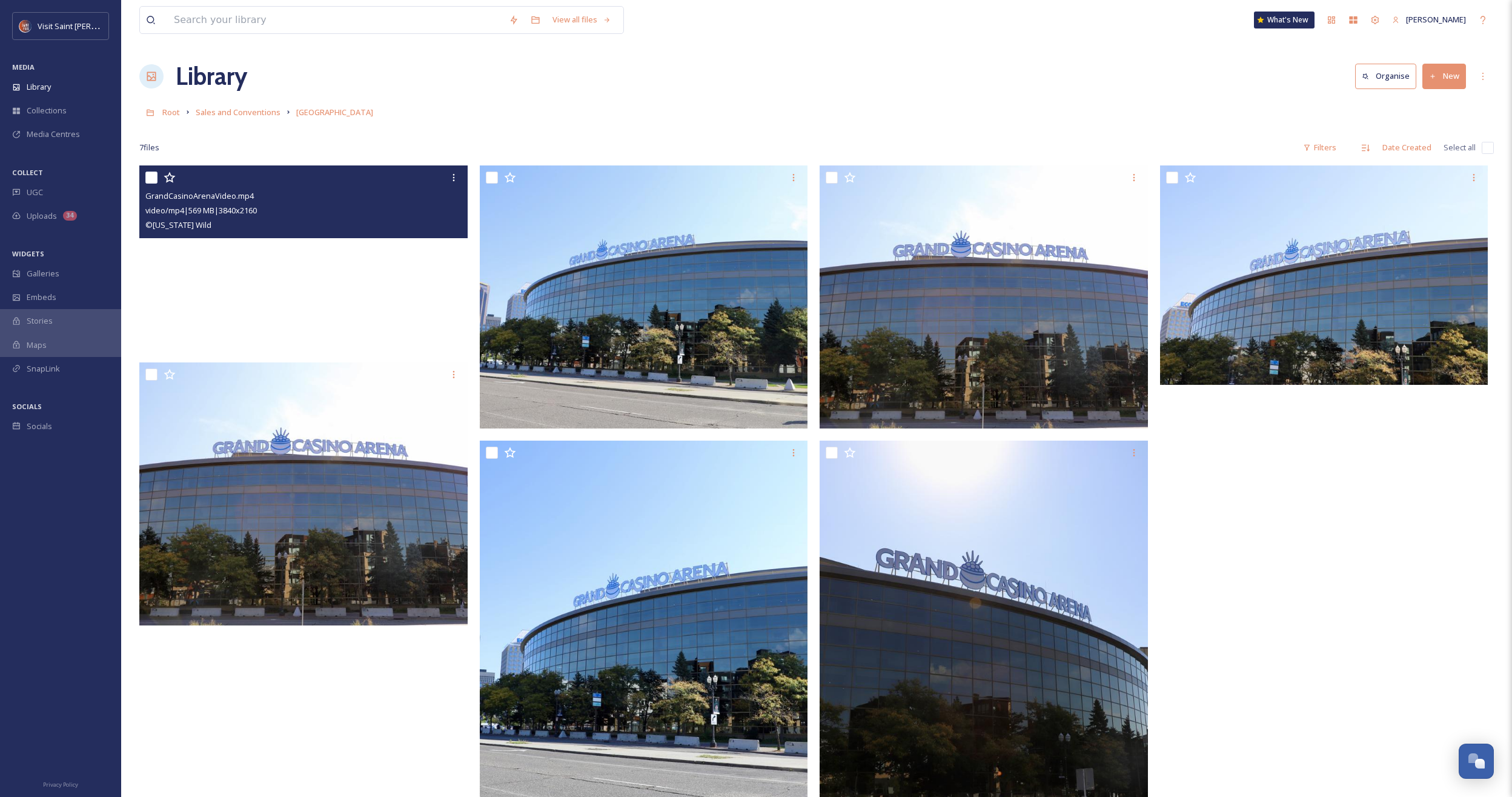
click at [313, 304] on video "GrandCasinoArenaVideo.mp4" at bounding box center [303, 257] width 328 height 185
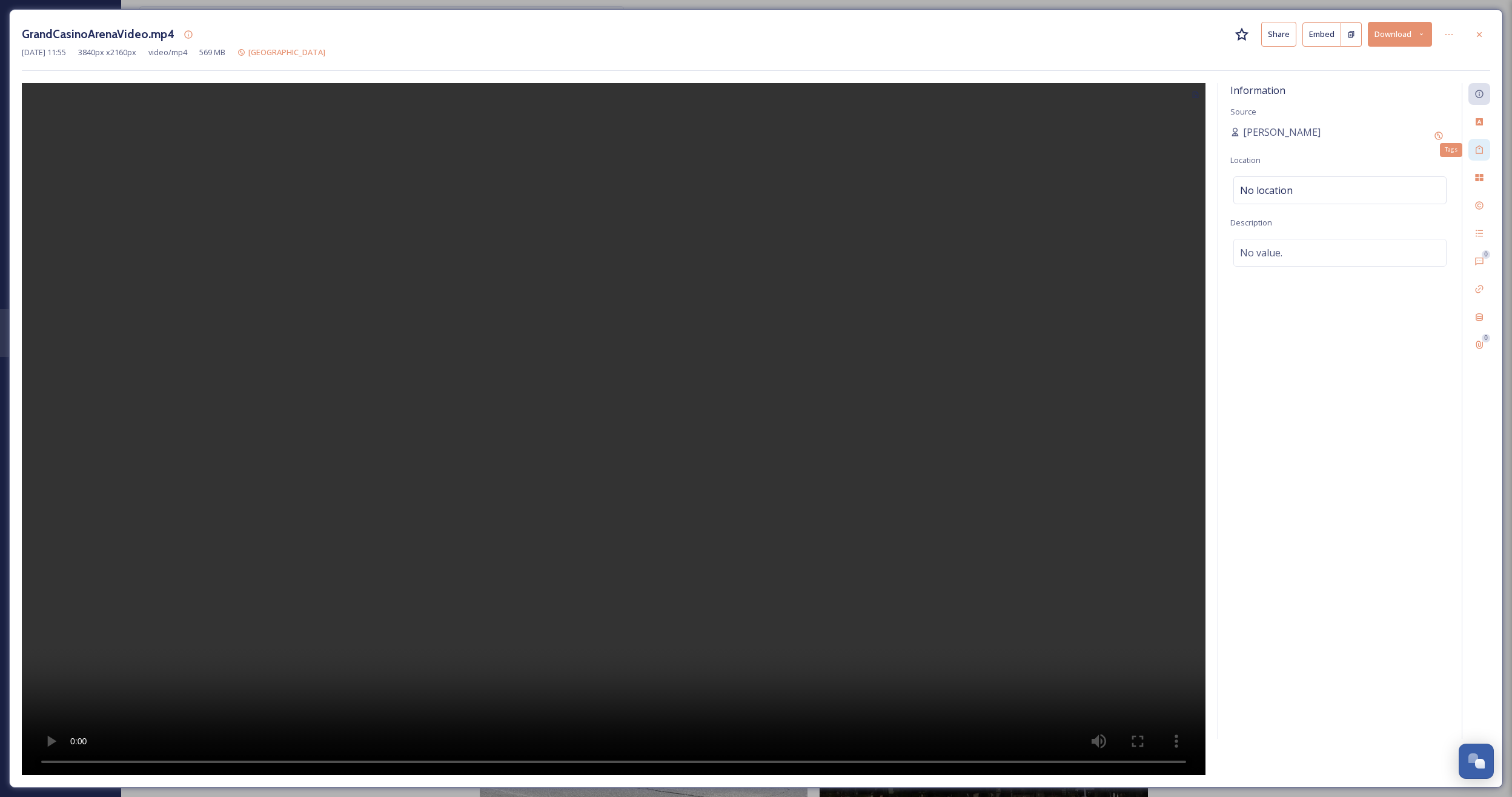
click at [1473, 145] on div "Tags" at bounding box center [1479, 150] width 22 height 22
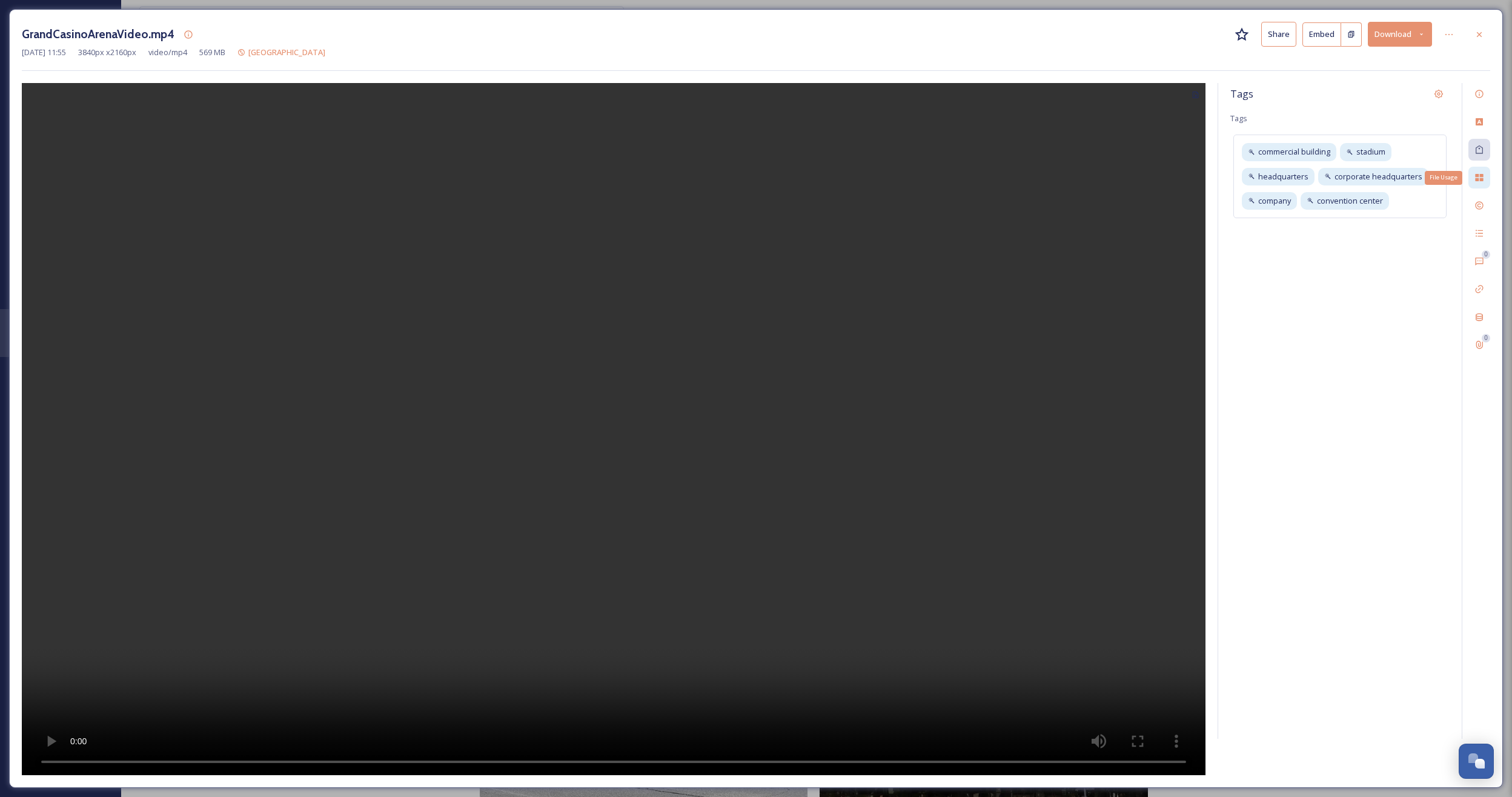
click at [1477, 170] on div "File Usage" at bounding box center [1479, 178] width 22 height 22
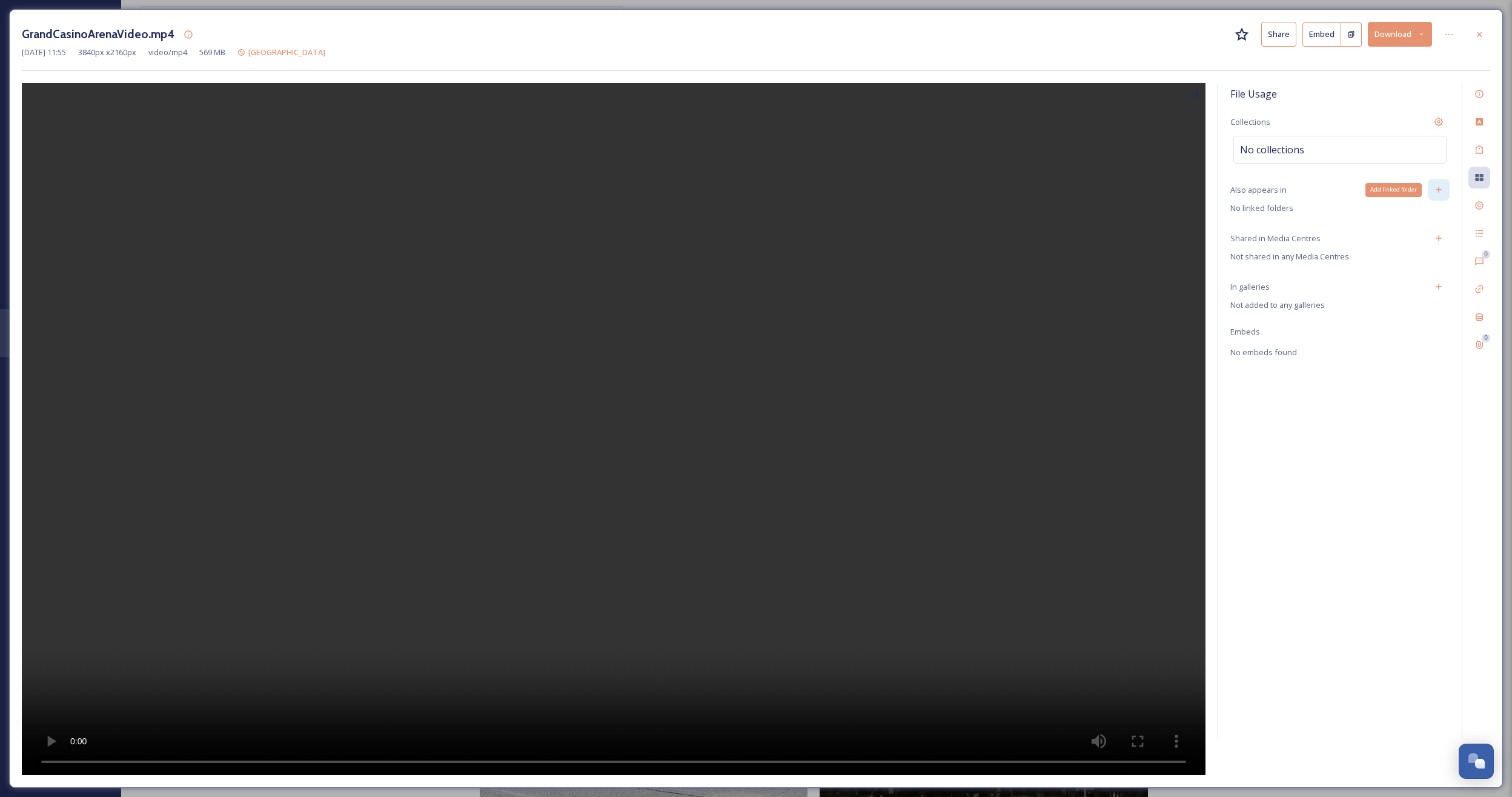
click at [1443, 193] on div "Add linked folder" at bounding box center [1439, 190] width 22 height 22
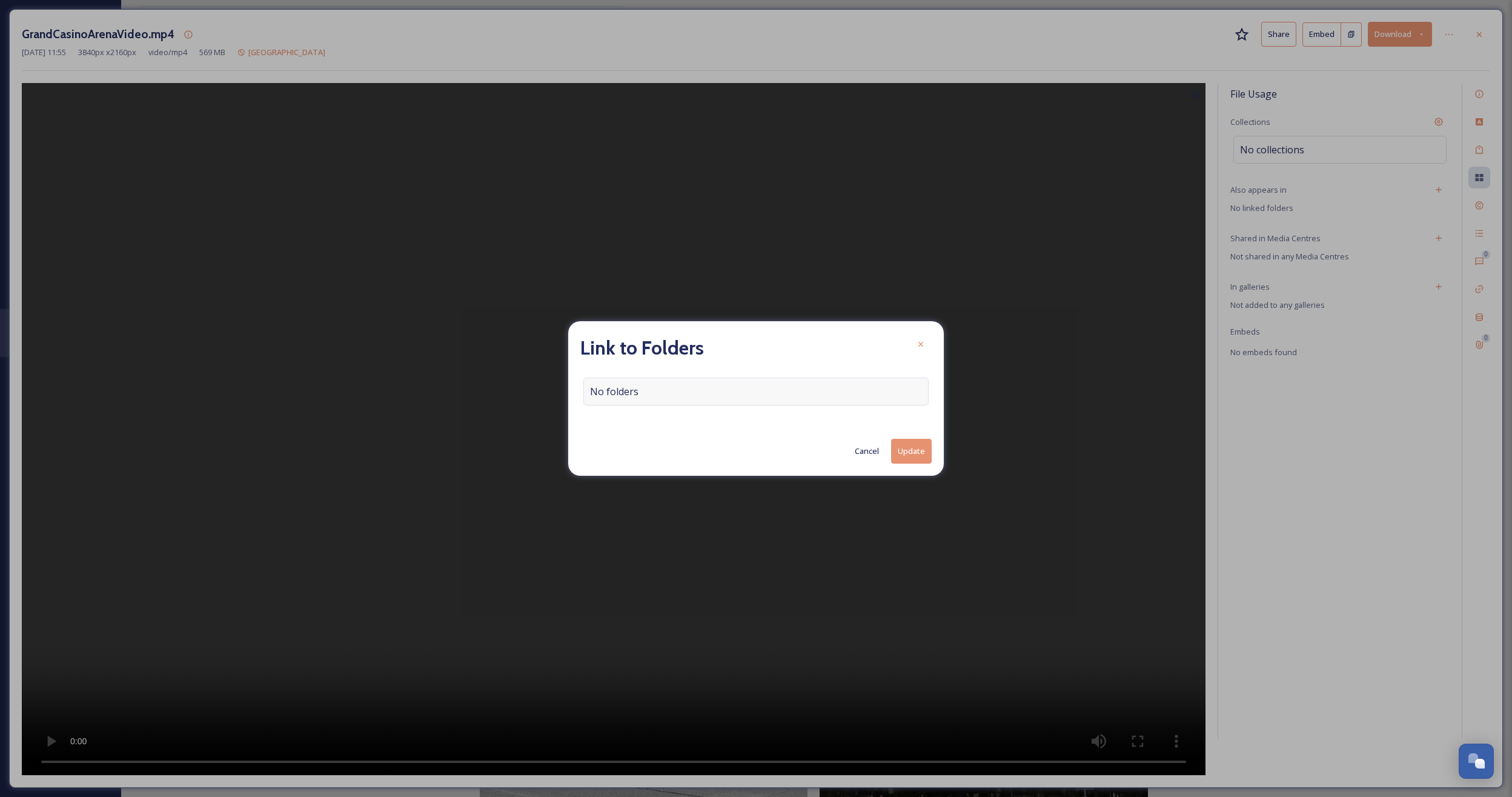
click at [817, 389] on div "No folders" at bounding box center [756, 392] width 345 height 28
click at [807, 394] on input at bounding box center [759, 392] width 350 height 27
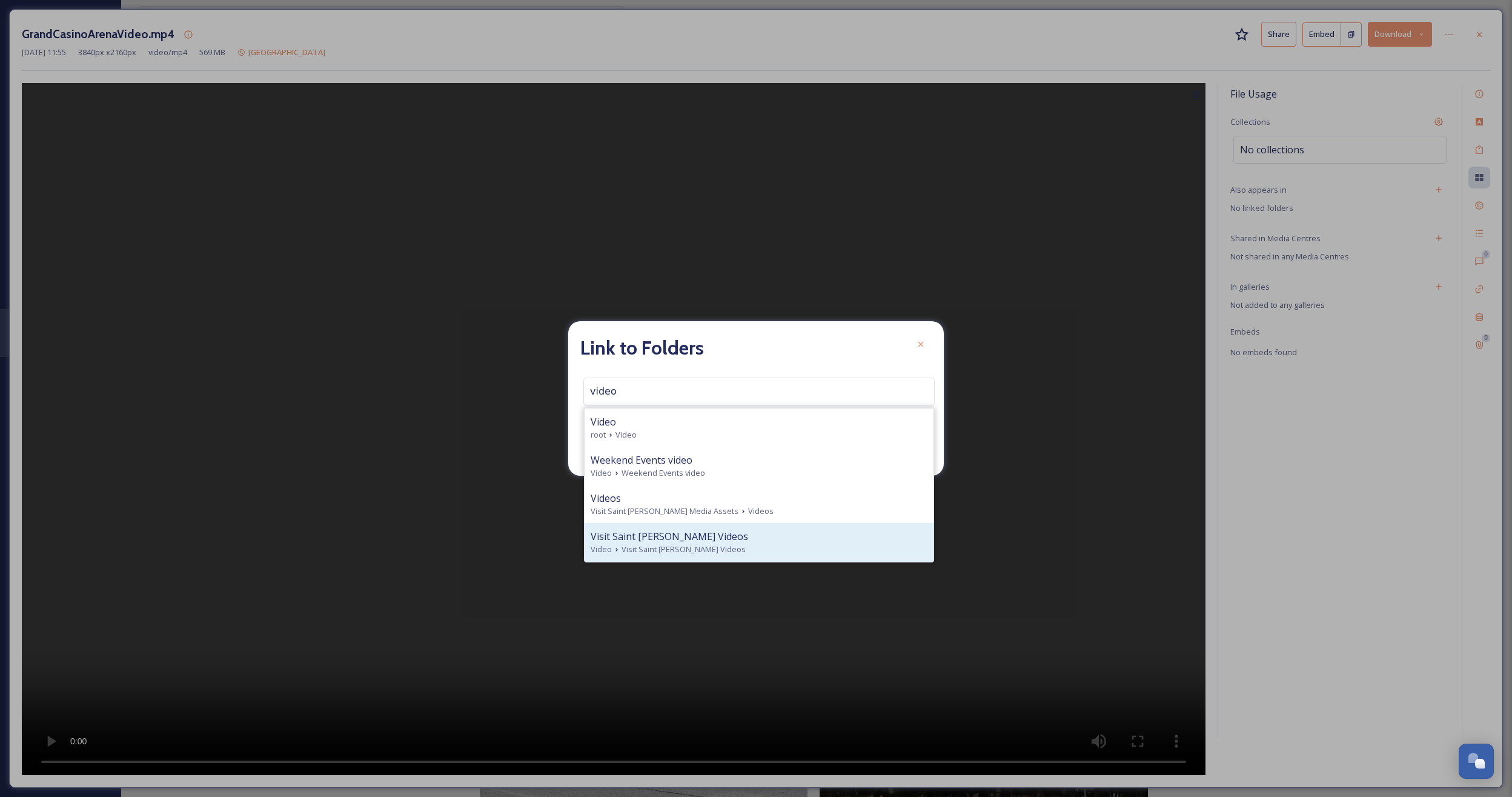
type input "video"
click at [725, 539] on div "Visit Saint [PERSON_NAME] Videos" at bounding box center [759, 536] width 337 height 15
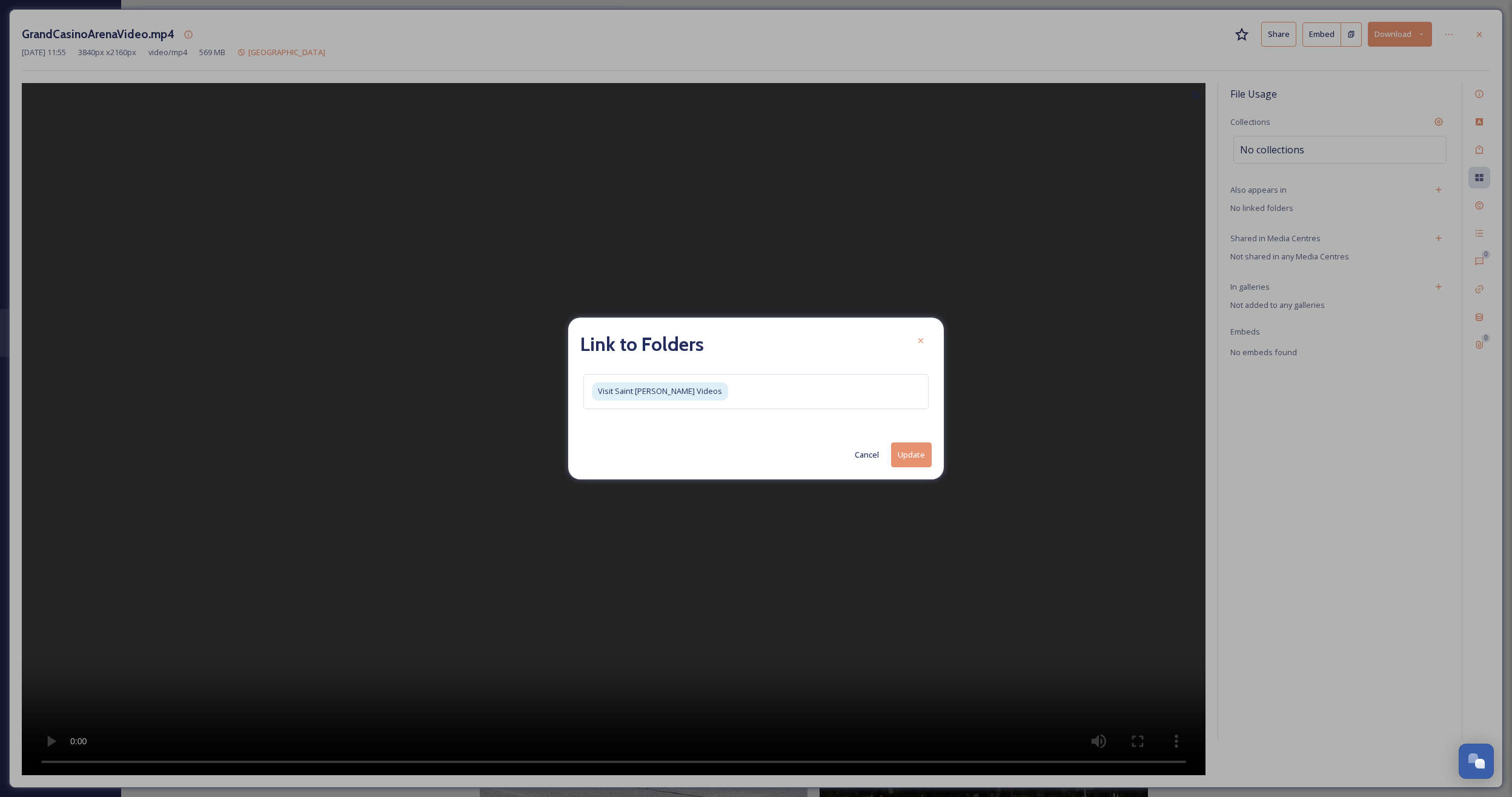
click at [901, 458] on button "Update" at bounding box center [911, 455] width 41 height 25
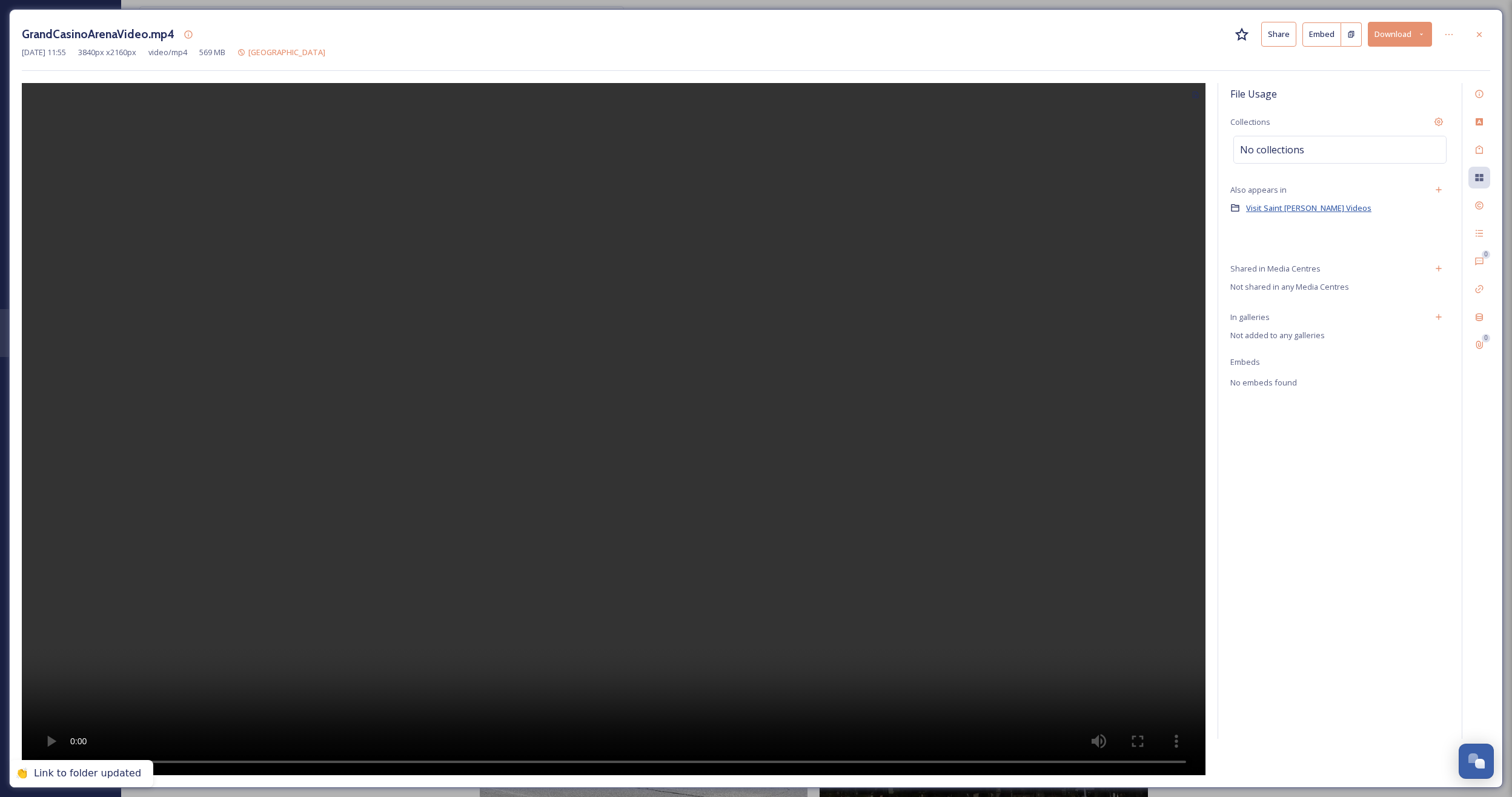
click at [1304, 210] on span "Visit Saint [PERSON_NAME] Videos" at bounding box center [1308, 208] width 125 height 11
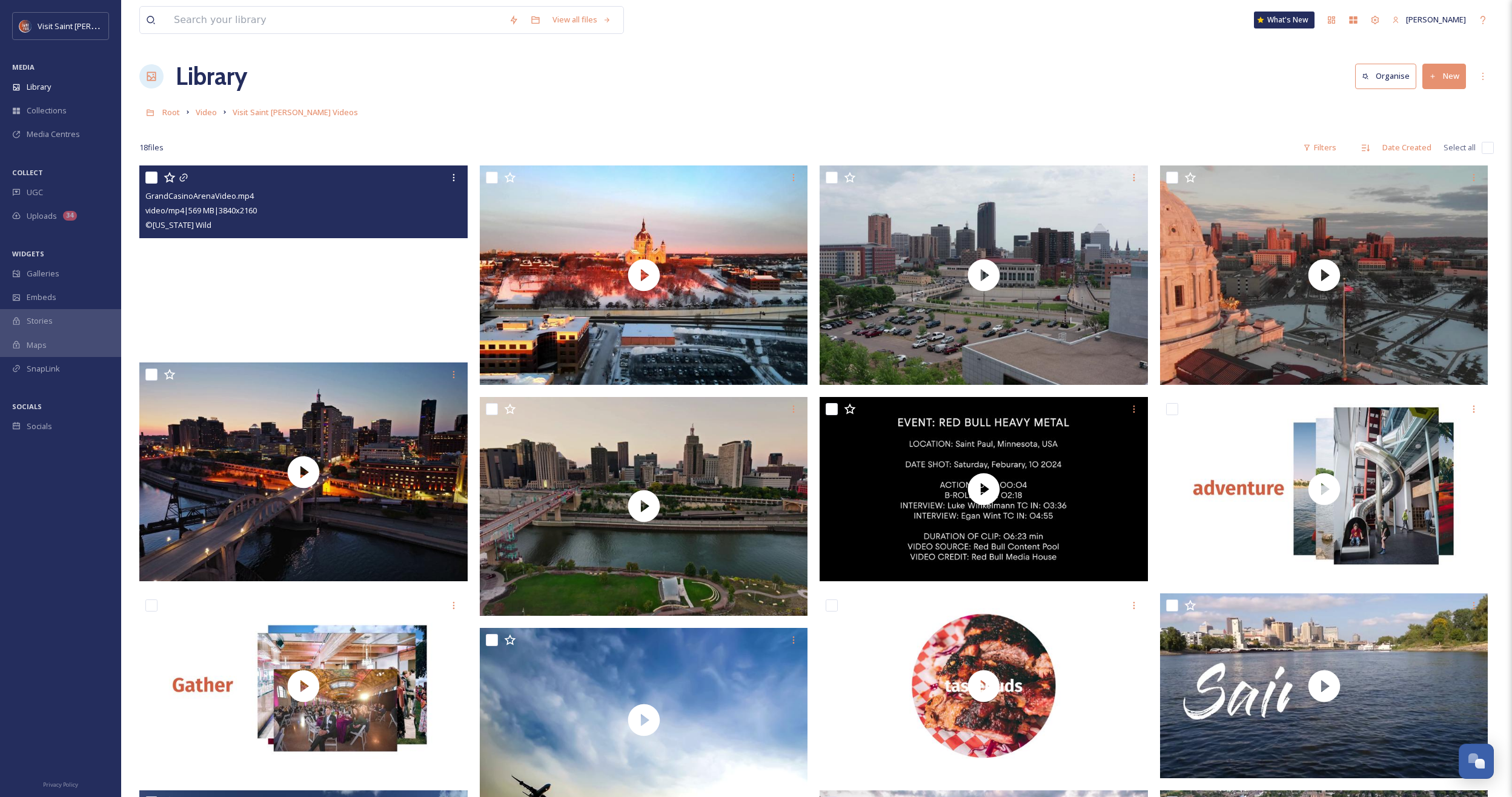
click at [401, 285] on video "GrandCasinoArenaVideo.mp4" at bounding box center [303, 257] width 328 height 185
